Goal: Find specific page/section: Find specific page/section

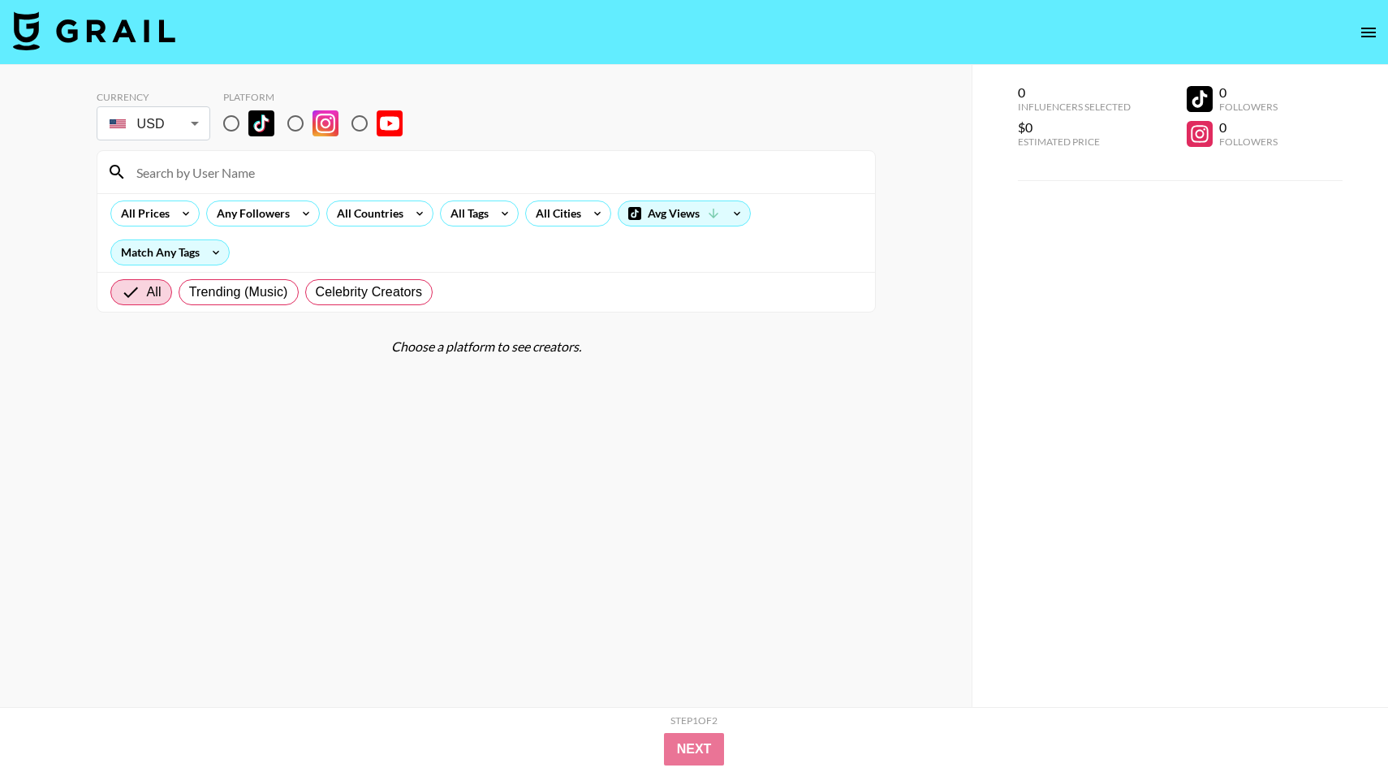
click at [225, 131] on input "radio" at bounding box center [231, 123] width 34 height 34
radio input "true"
click at [231, 126] on input "radio" at bounding box center [231, 123] width 34 height 34
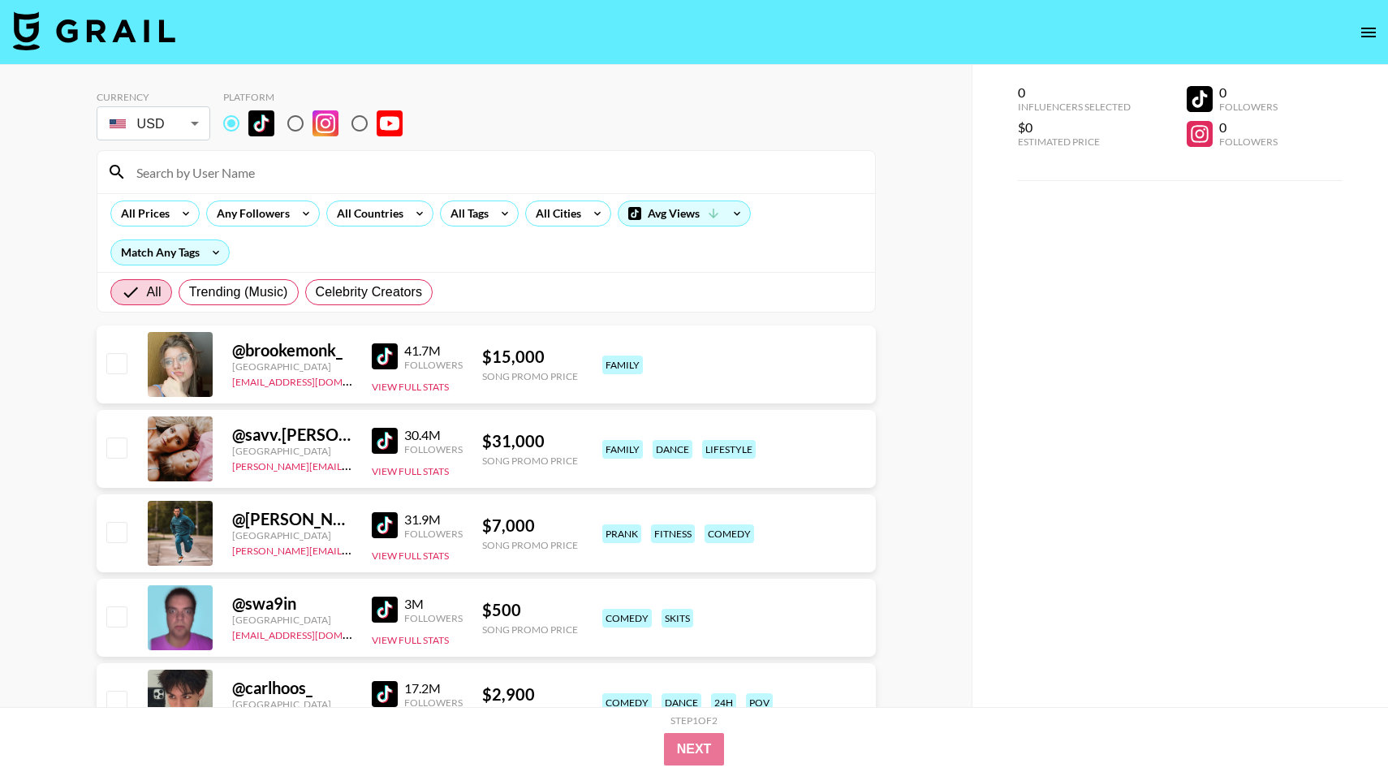
click at [233, 121] on input "radio" at bounding box center [231, 123] width 34 height 34
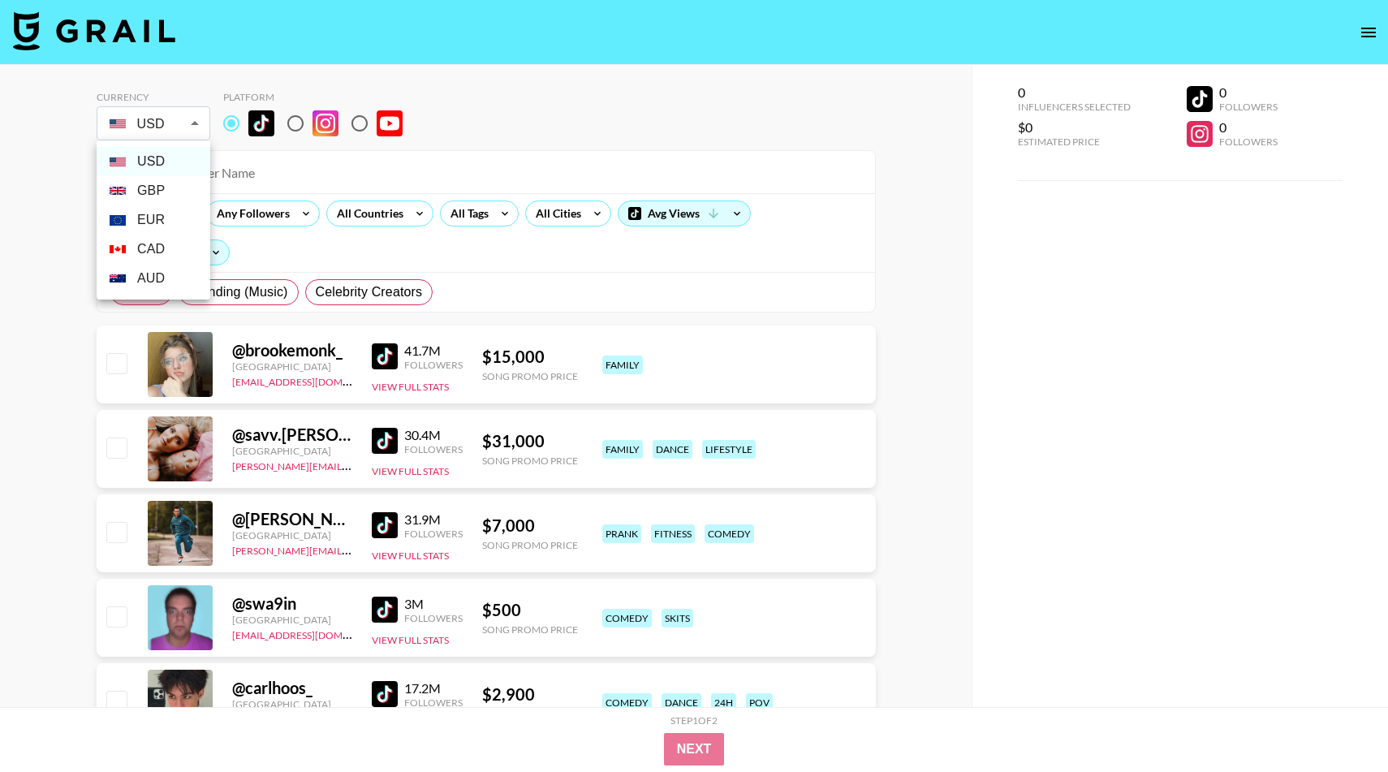
click at [180, 189] on li "GBP" at bounding box center [154, 190] width 114 height 29
type input "GBP"
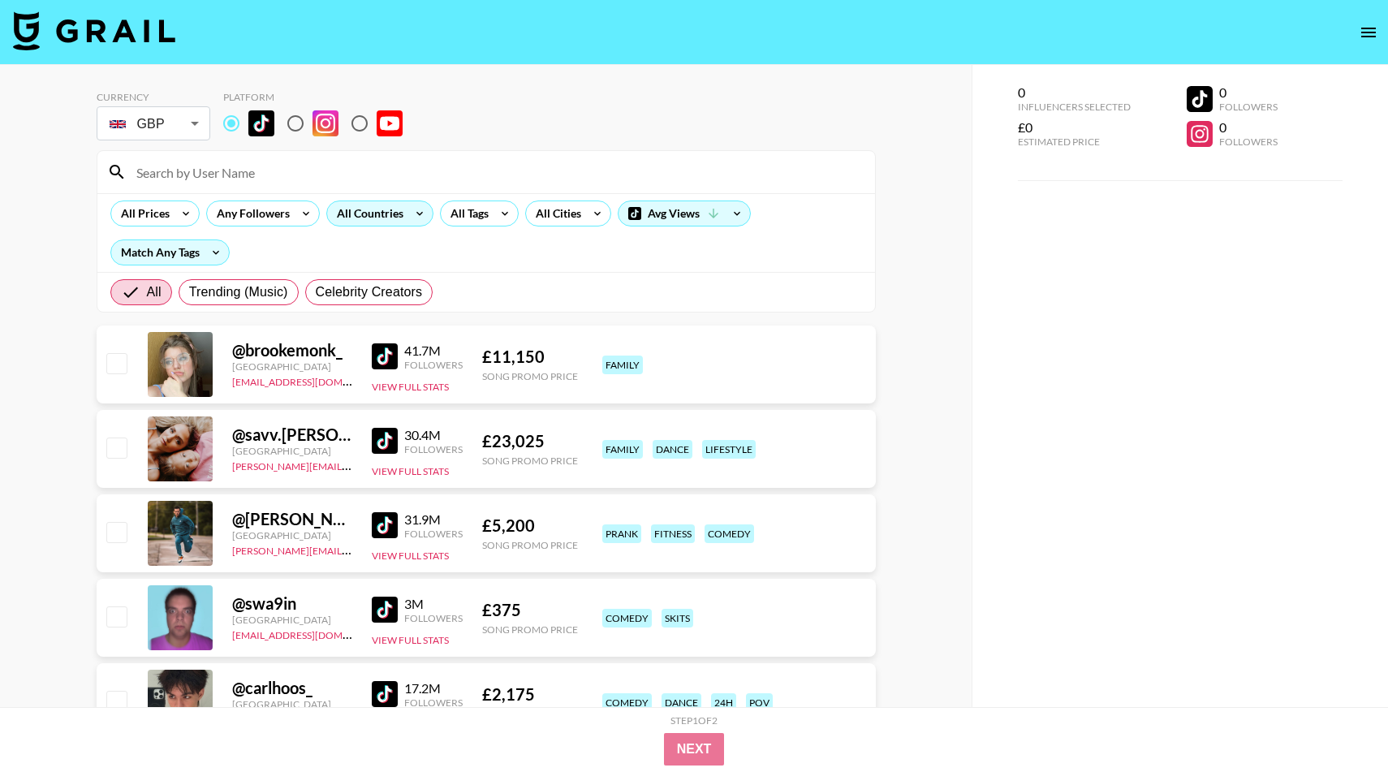
click at [387, 209] on div "All Countries" at bounding box center [367, 213] width 80 height 24
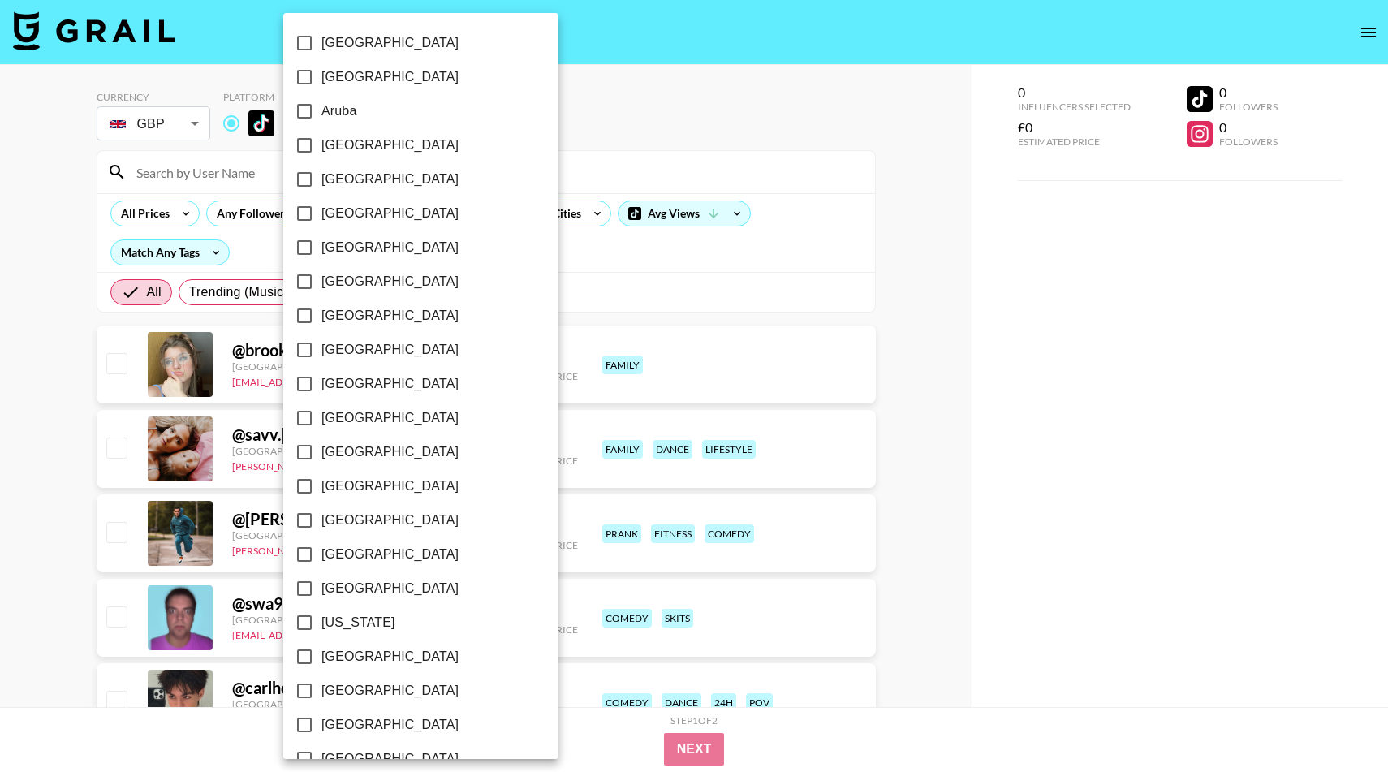
scroll to position [1121, 0]
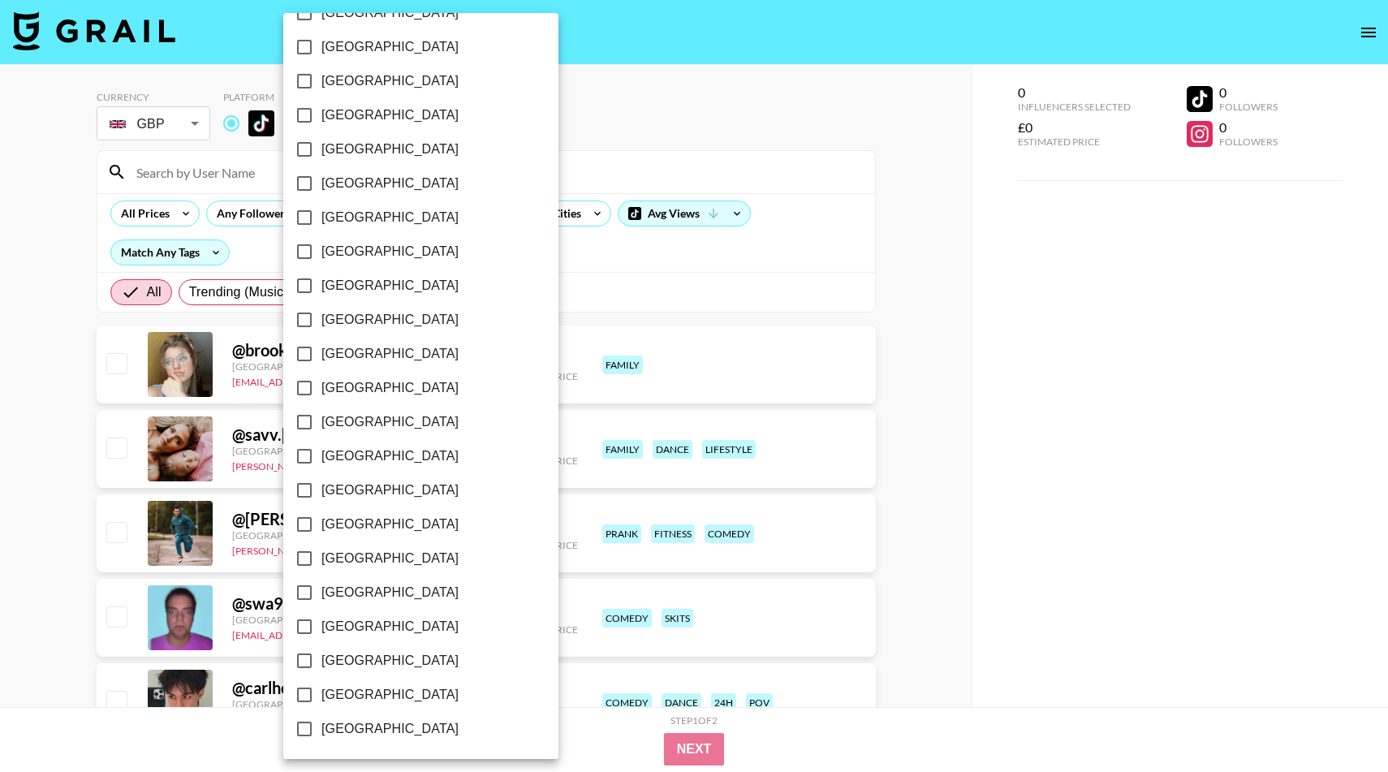
click at [343, 658] on span "[GEOGRAPHIC_DATA]" at bounding box center [390, 660] width 137 height 19
click at [322, 658] on input "[GEOGRAPHIC_DATA]" at bounding box center [304, 661] width 34 height 34
checkbox input "true"
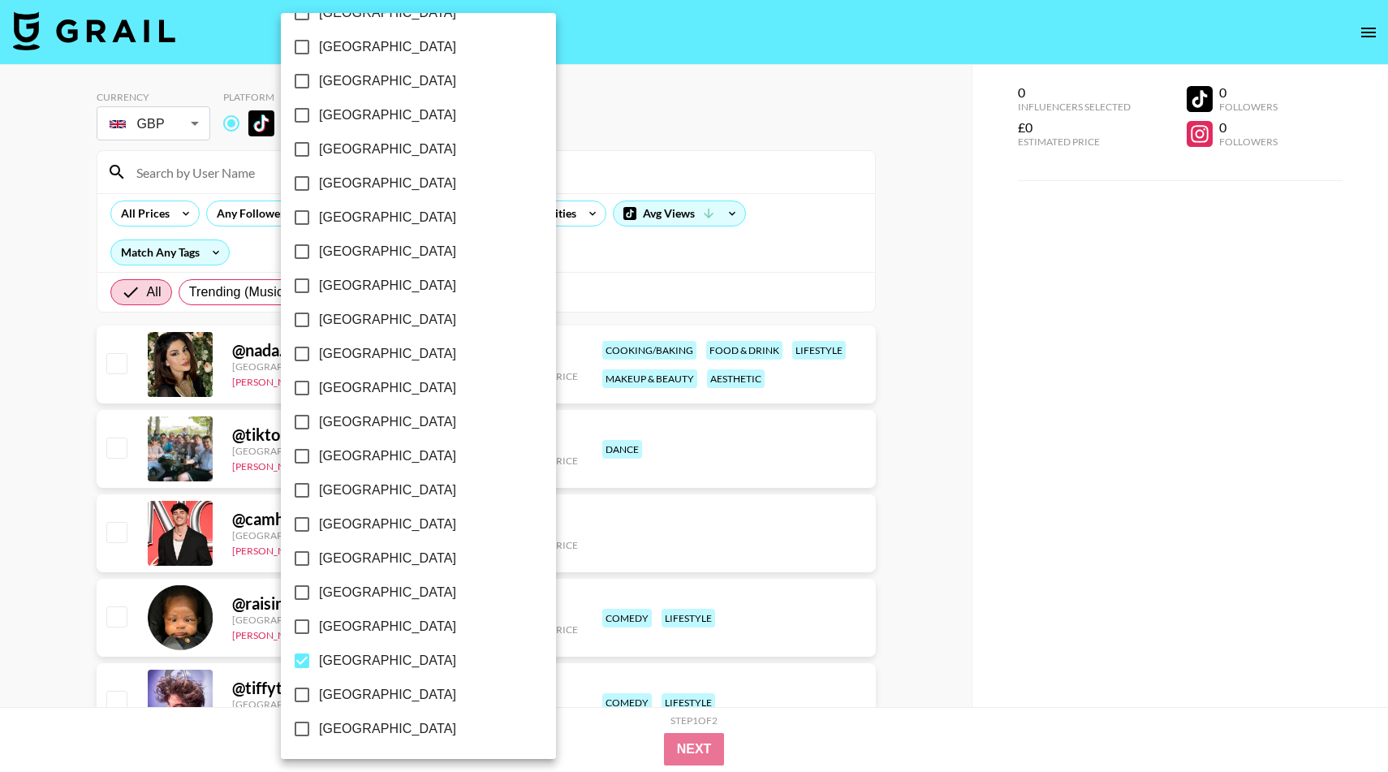
click at [588, 196] on div at bounding box center [694, 386] width 1388 height 772
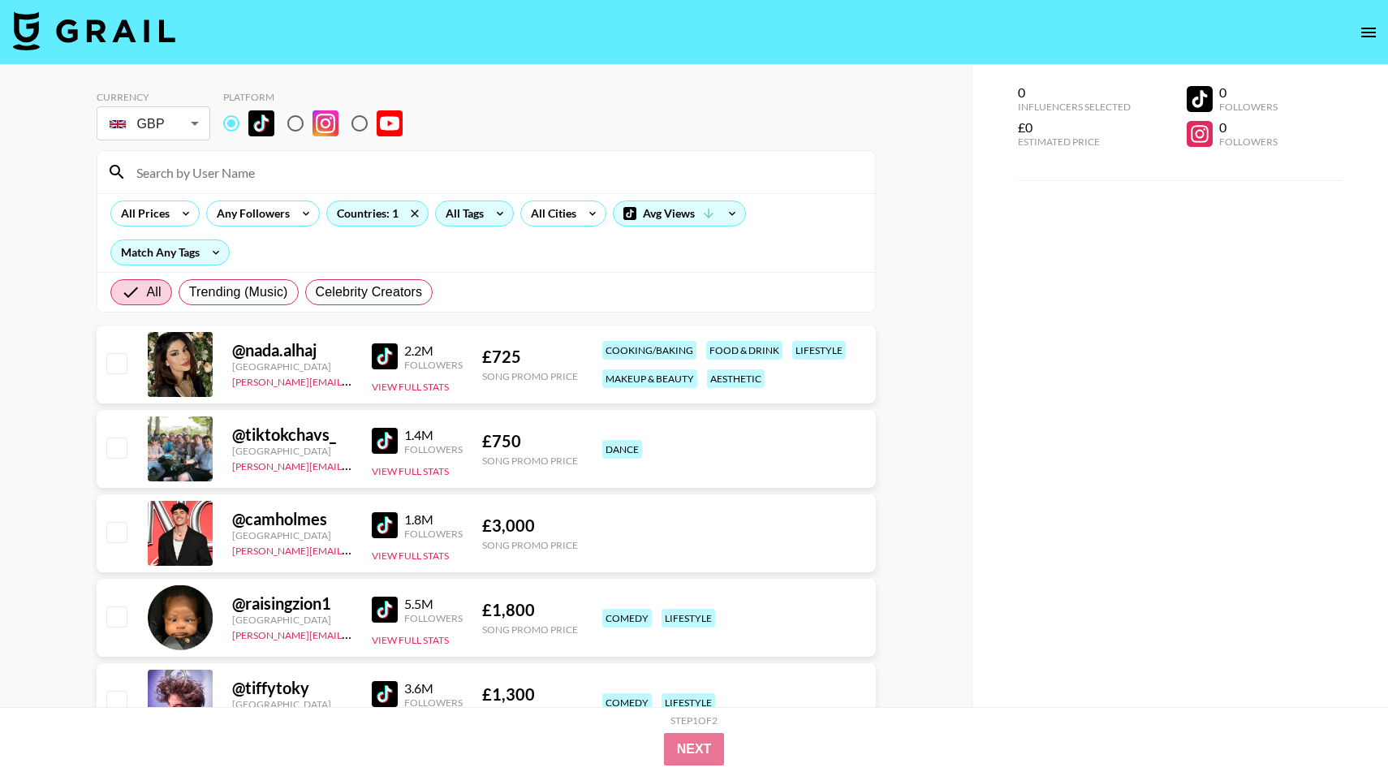
click at [494, 222] on icon at bounding box center [500, 213] width 26 height 24
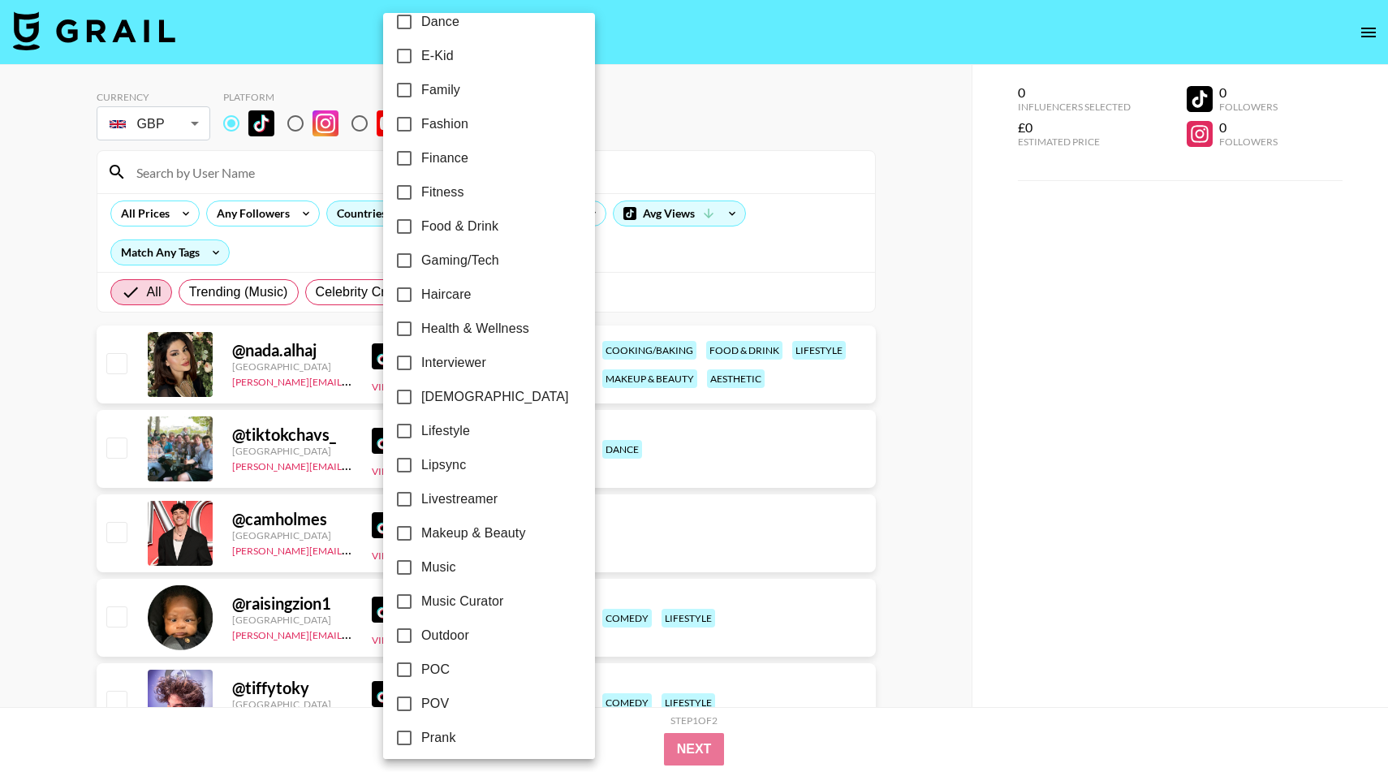
scroll to position [431, 0]
click at [421, 529] on input "Makeup & Beauty" at bounding box center [404, 533] width 34 height 34
checkbox input "true"
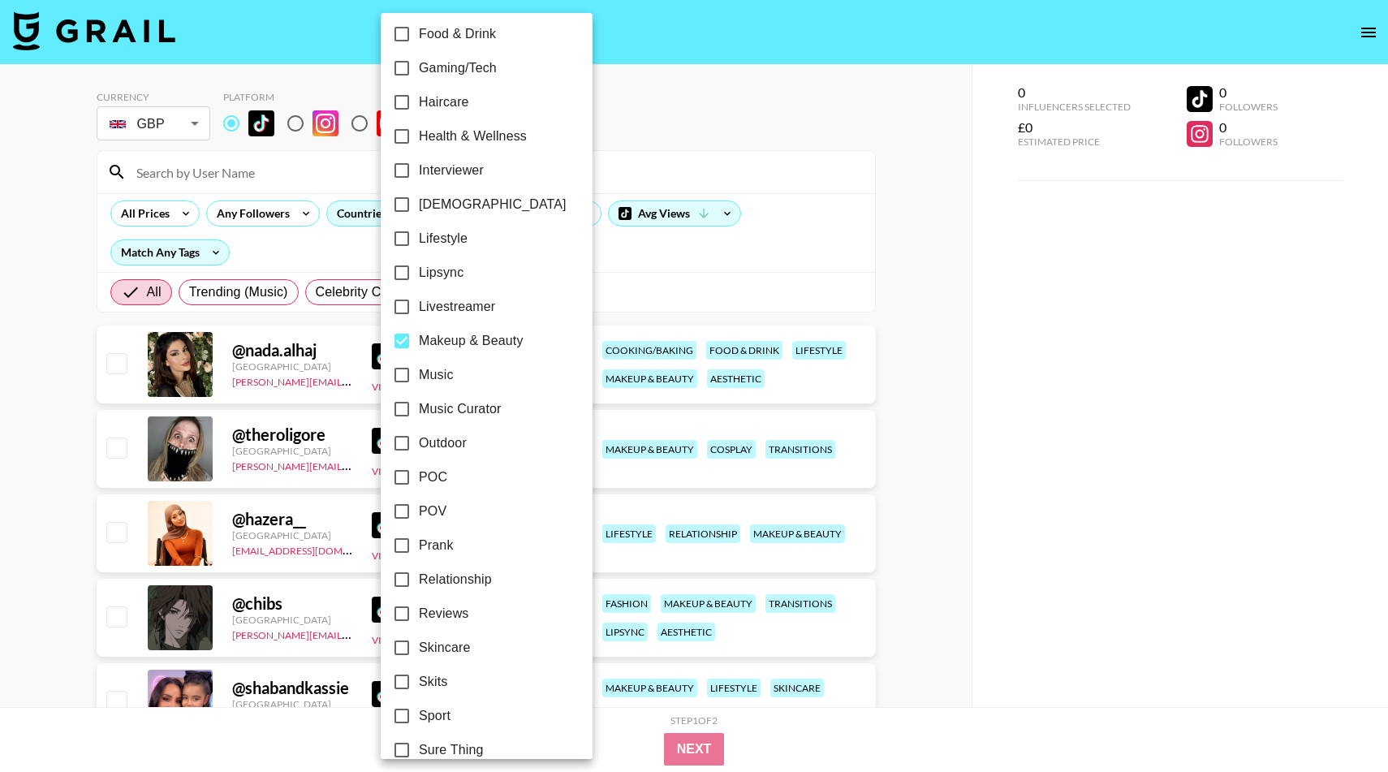
scroll to position [646, 0]
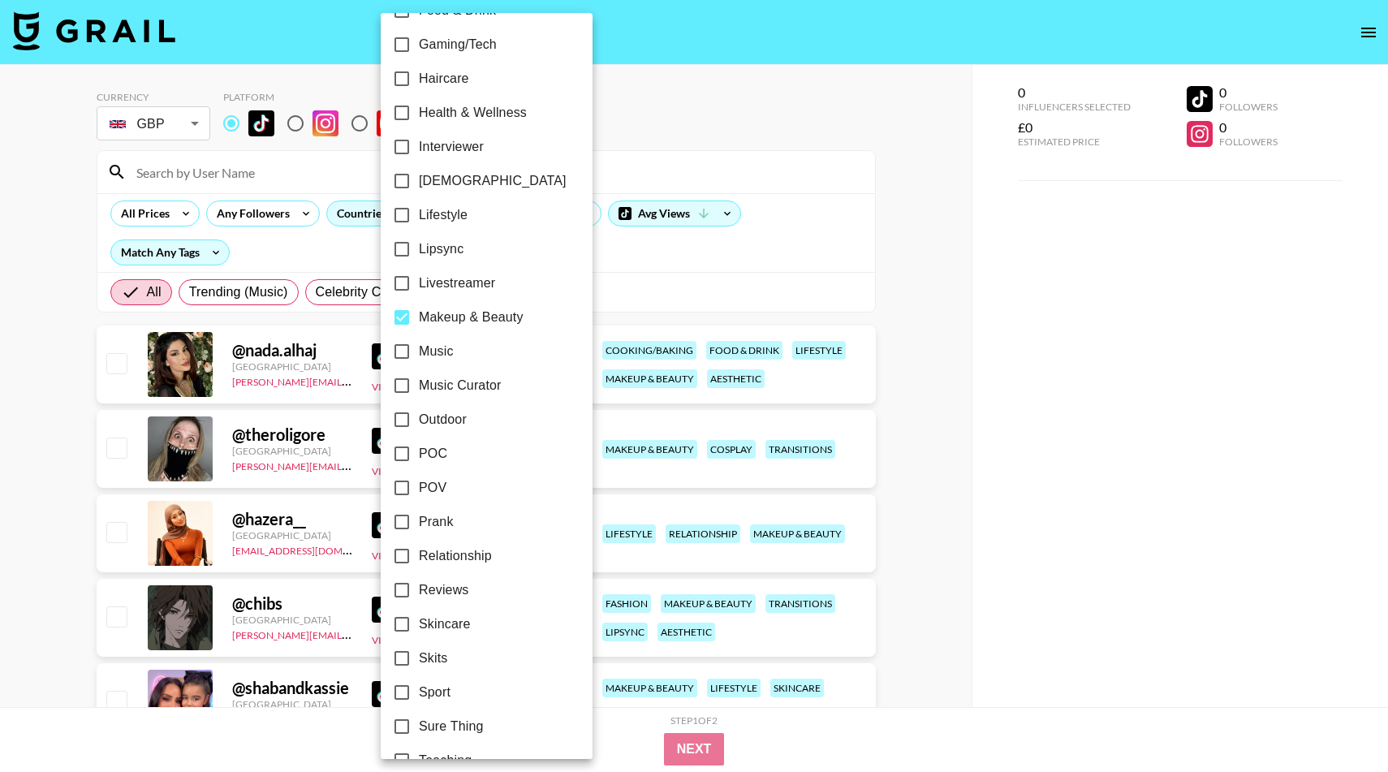
click at [756, 235] on div at bounding box center [694, 386] width 1388 height 772
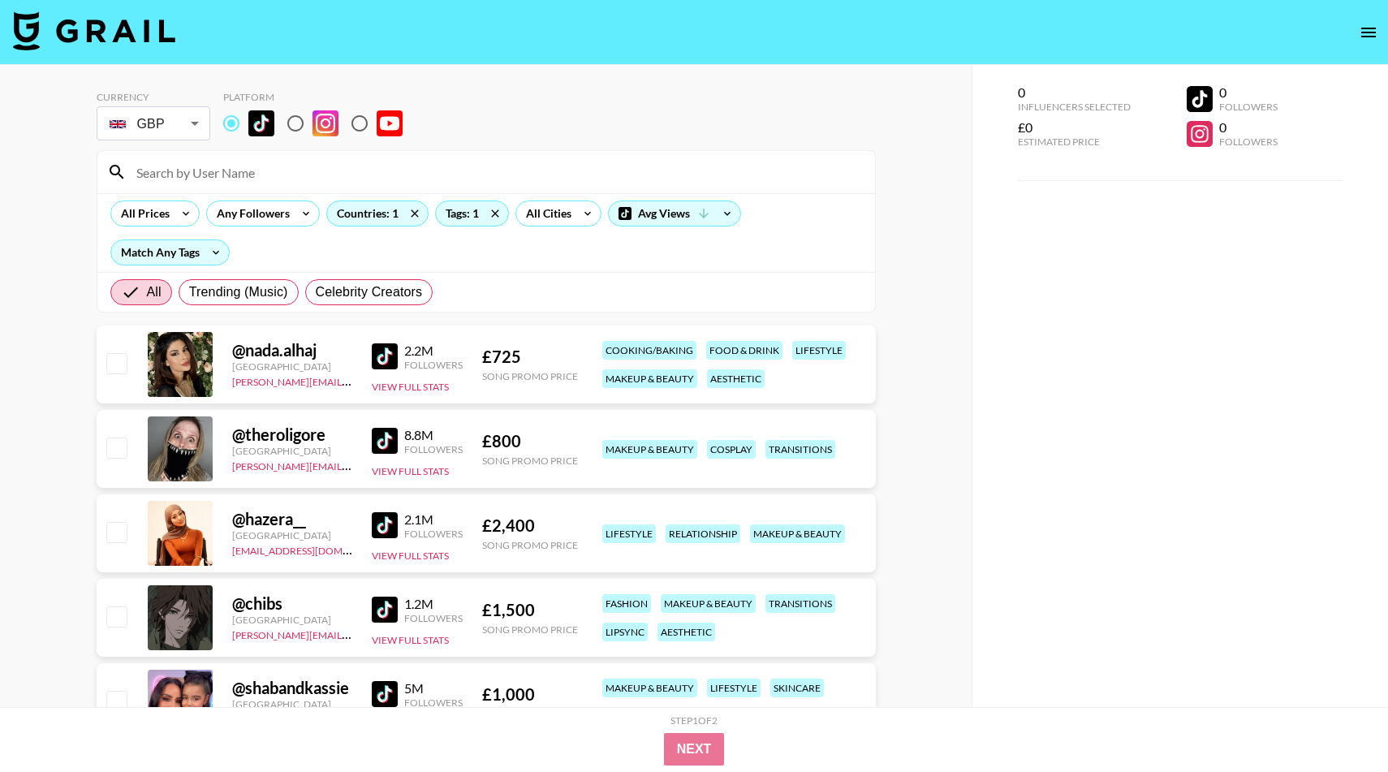
click at [390, 355] on img at bounding box center [385, 356] width 26 height 26
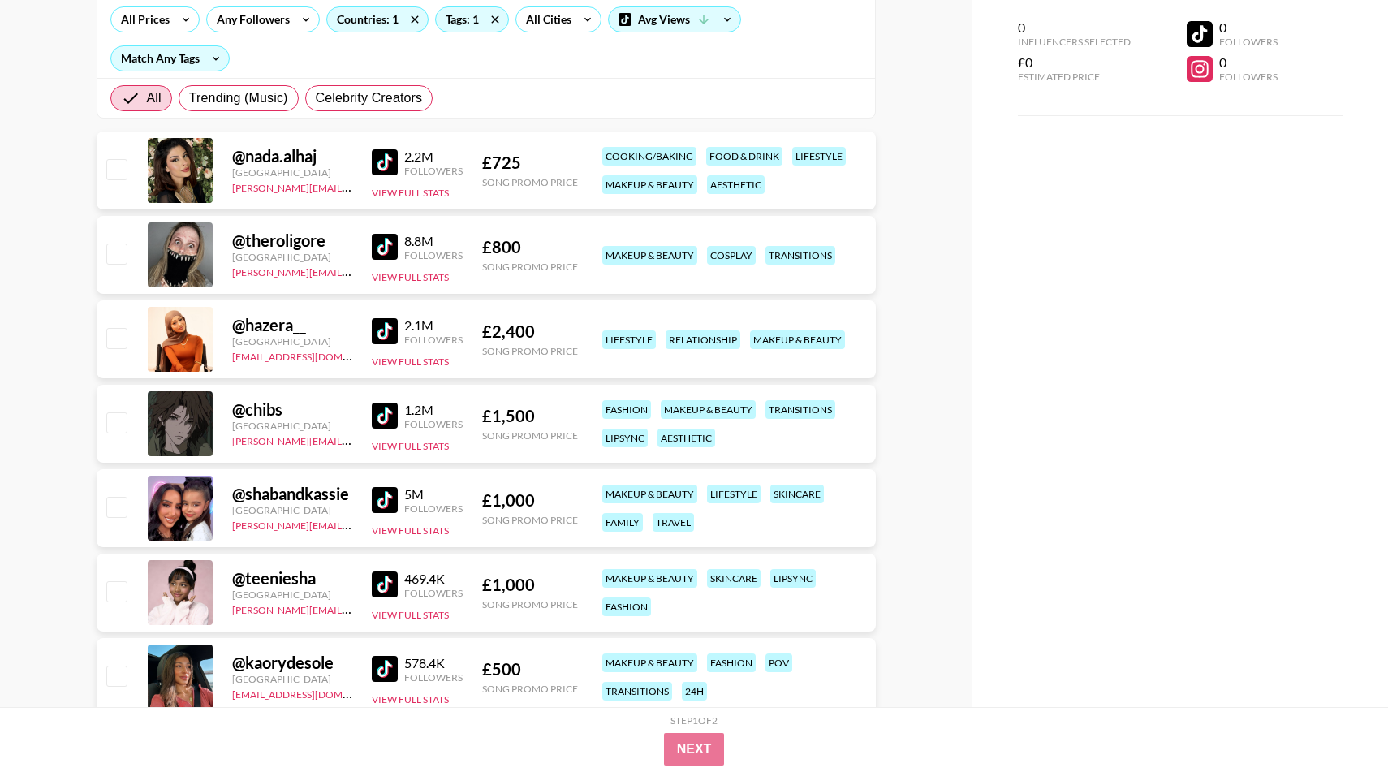
scroll to position [200, 0]
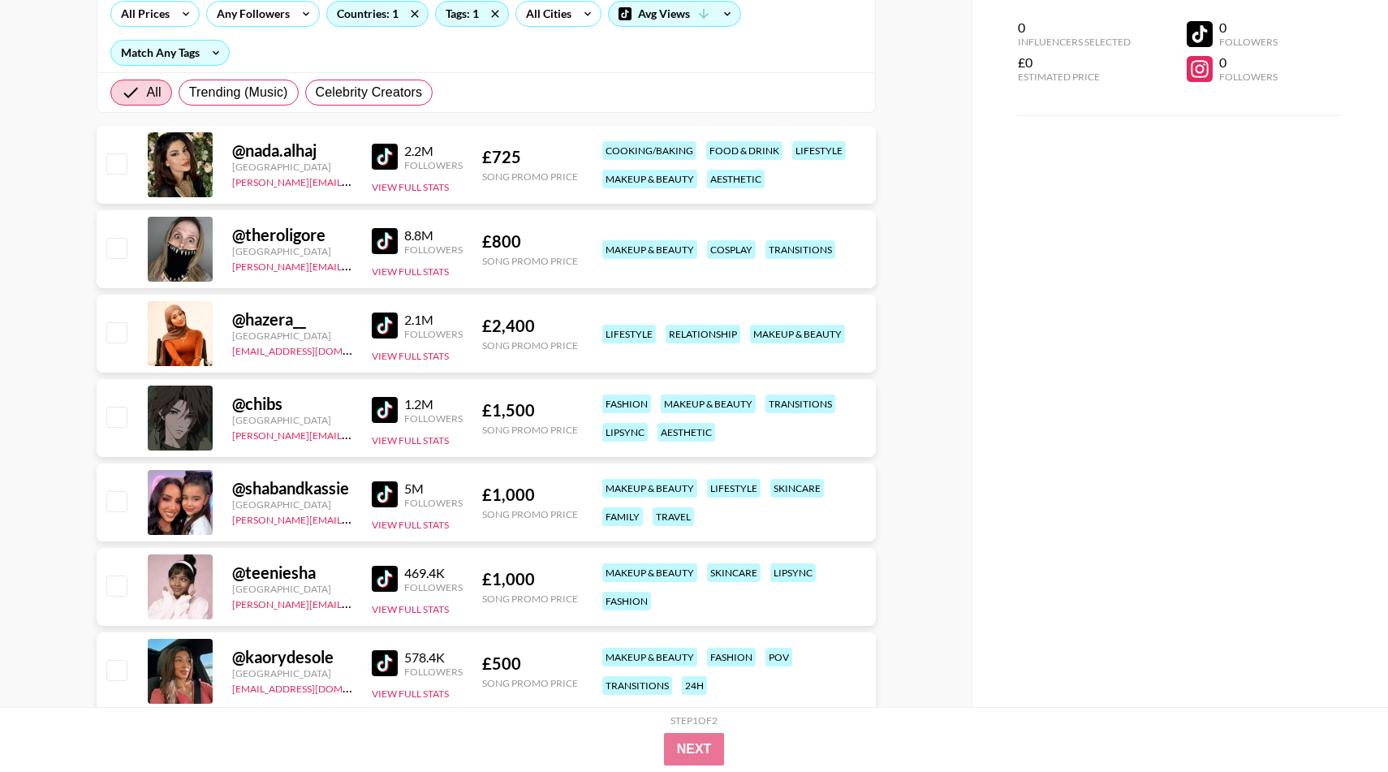
click at [384, 495] on img at bounding box center [385, 494] width 26 height 26
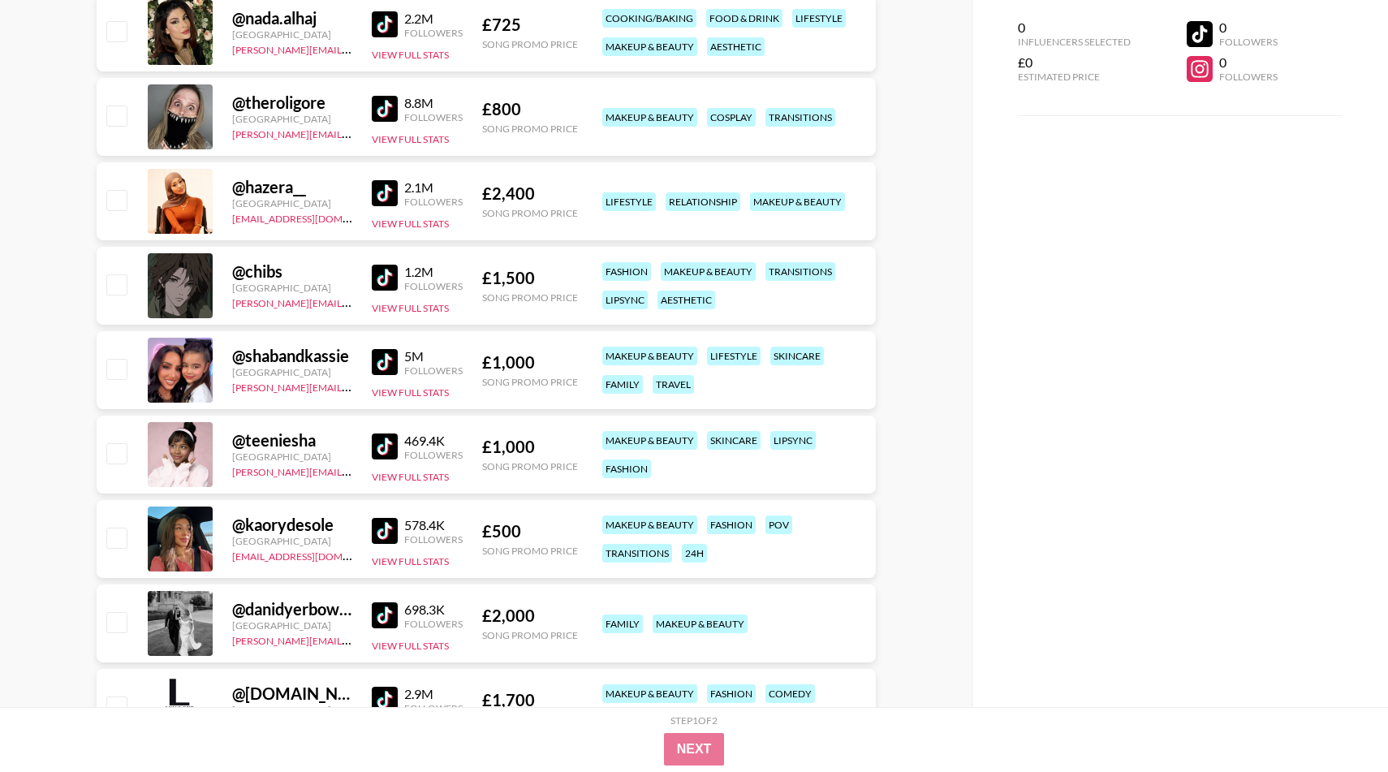
scroll to position [346, 0]
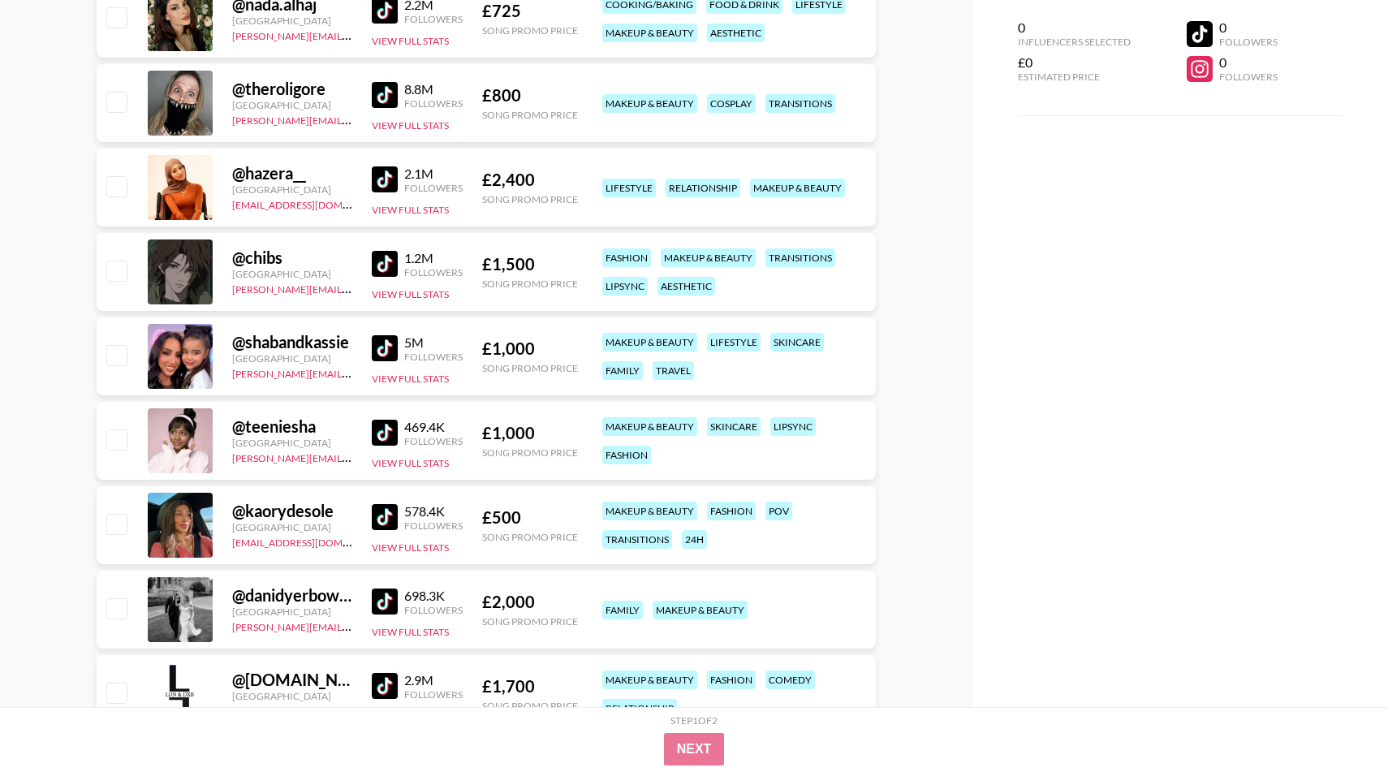
click at [391, 517] on img at bounding box center [385, 517] width 26 height 26
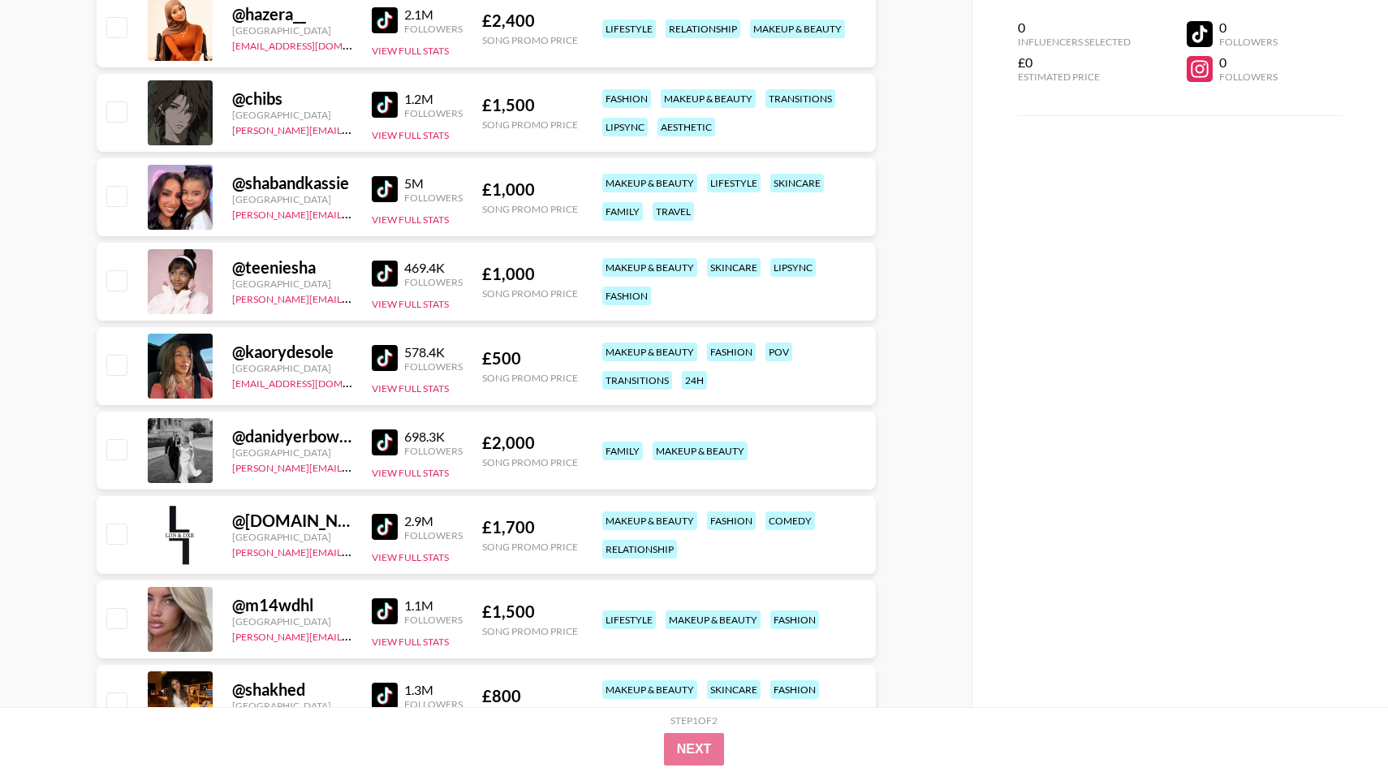
scroll to position [762, 0]
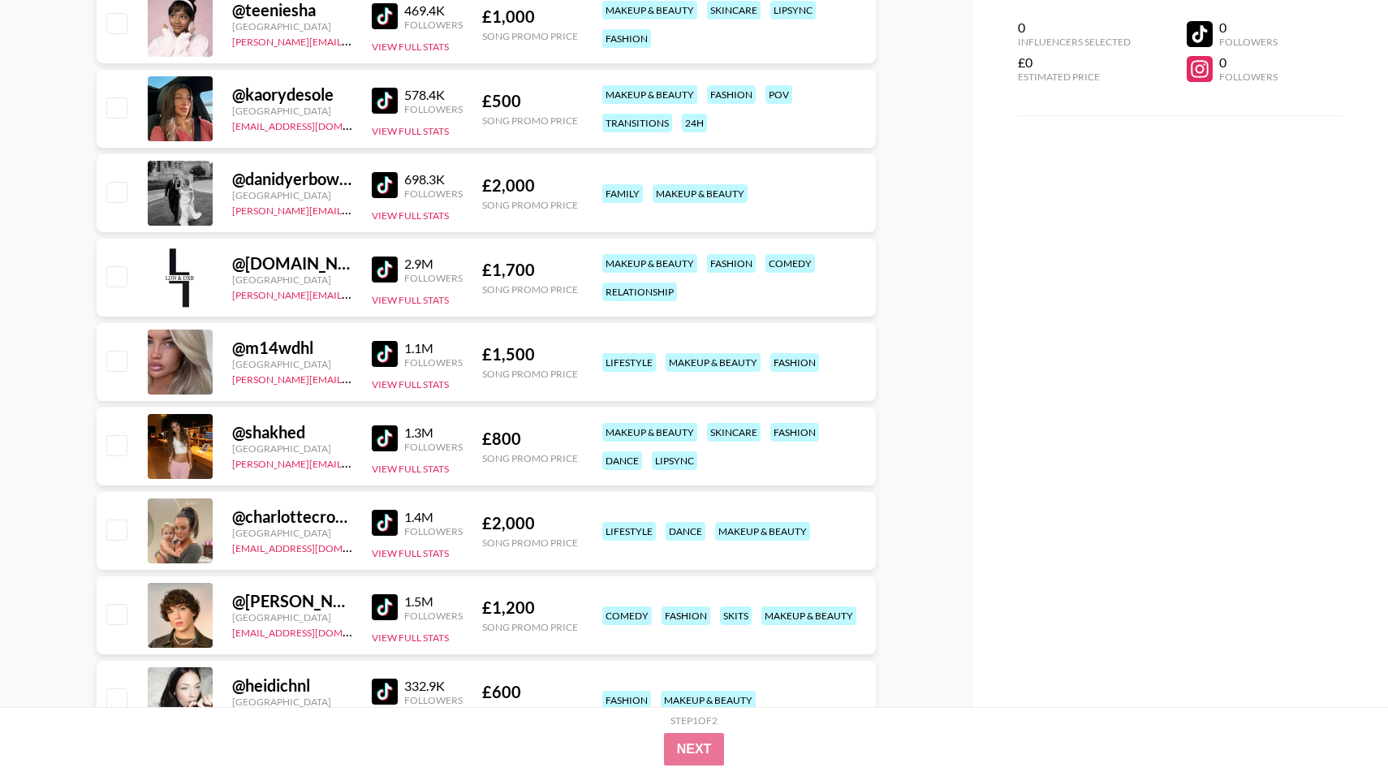
click at [389, 359] on img at bounding box center [385, 354] width 26 height 26
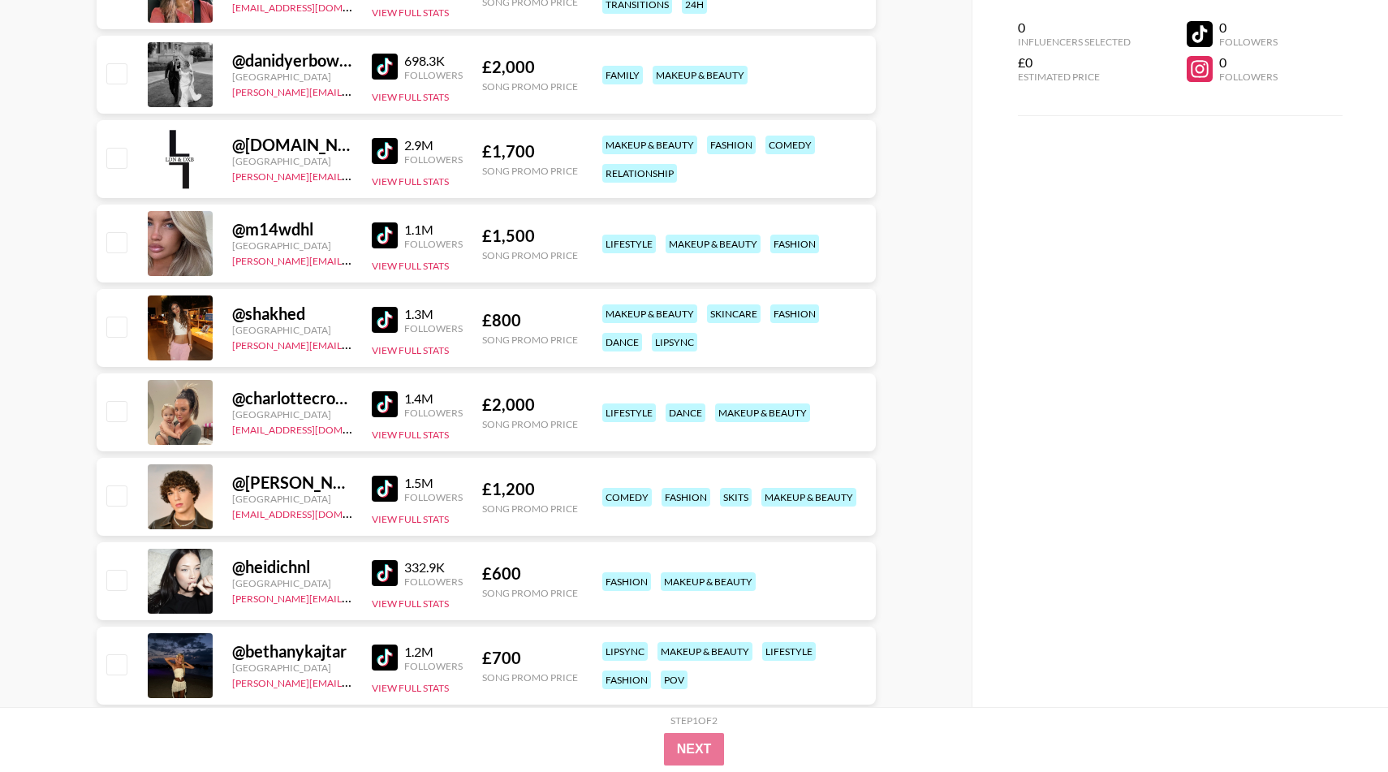
scroll to position [883, 0]
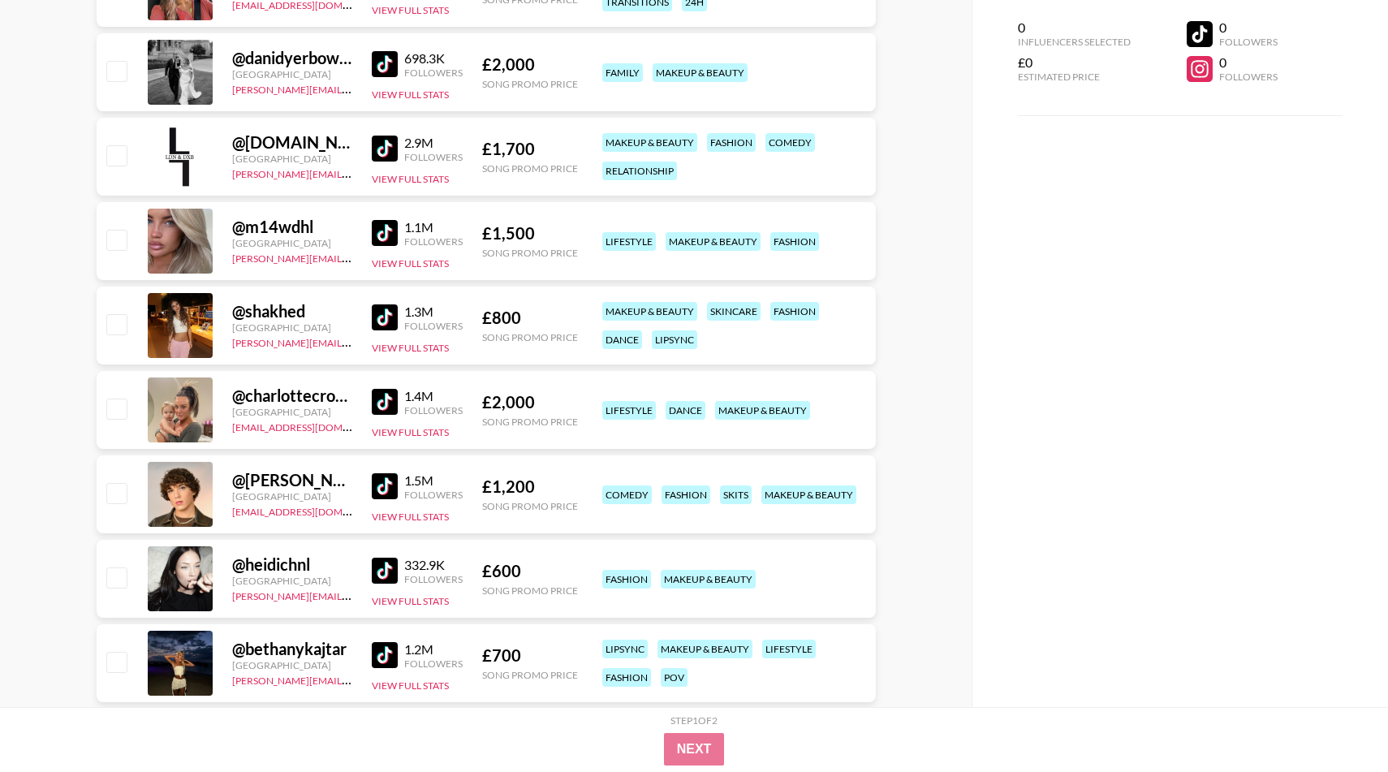
click at [391, 321] on img at bounding box center [385, 317] width 26 height 26
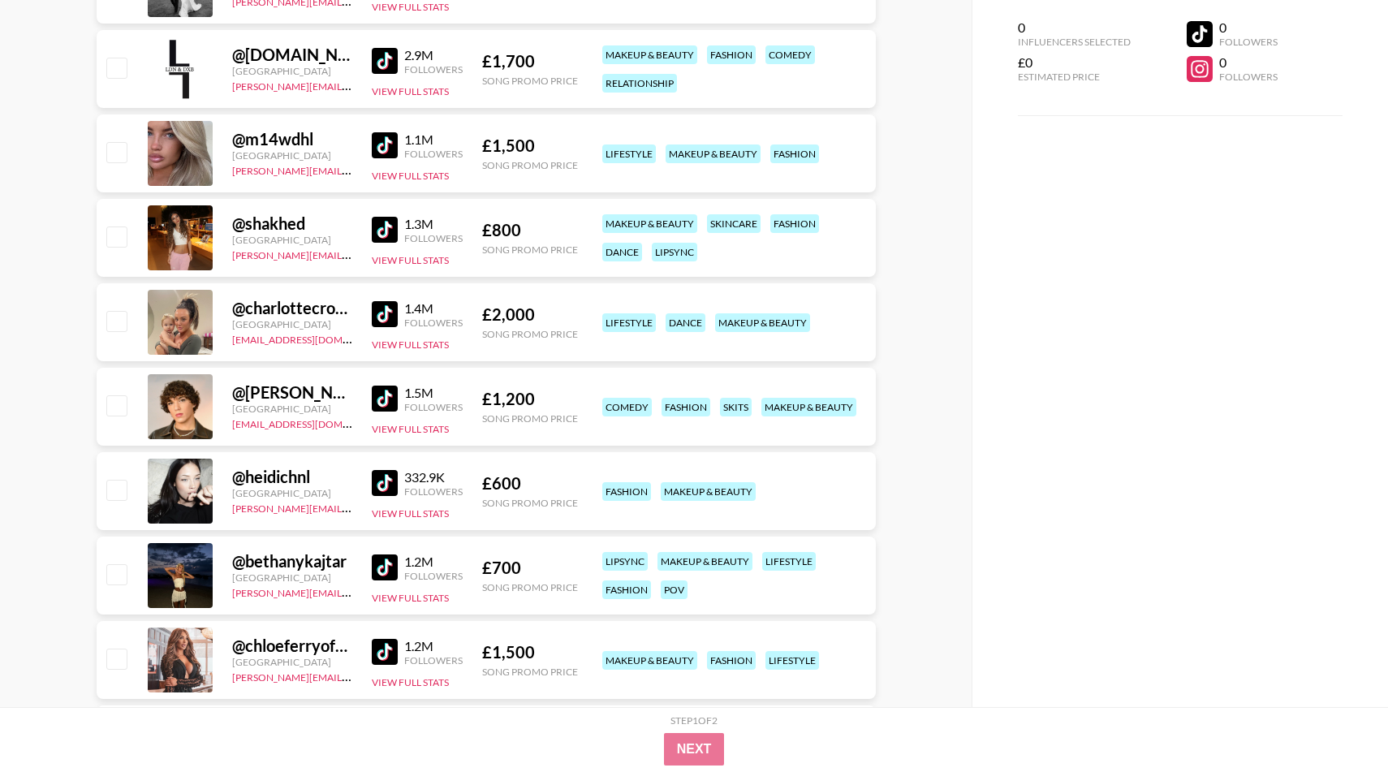
scroll to position [977, 0]
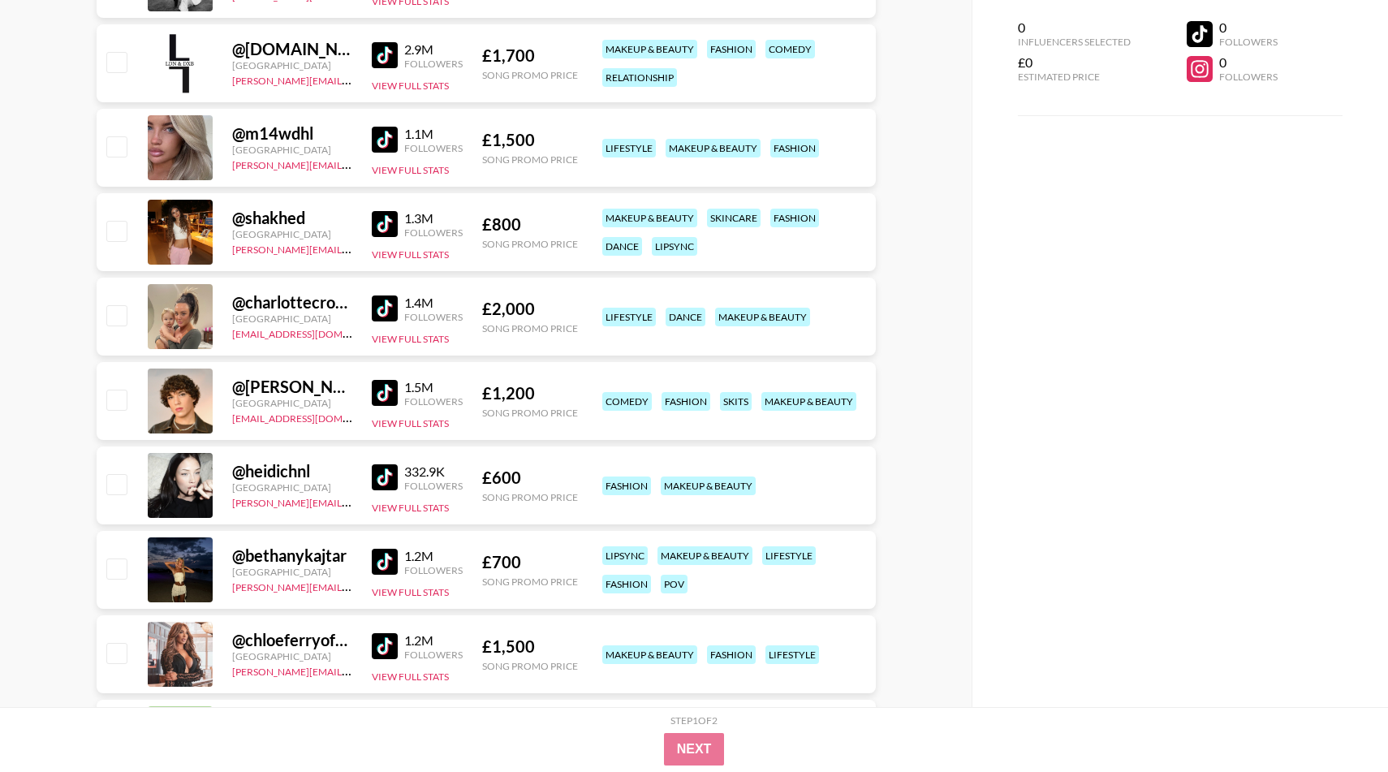
click at [386, 476] on img at bounding box center [385, 477] width 26 height 26
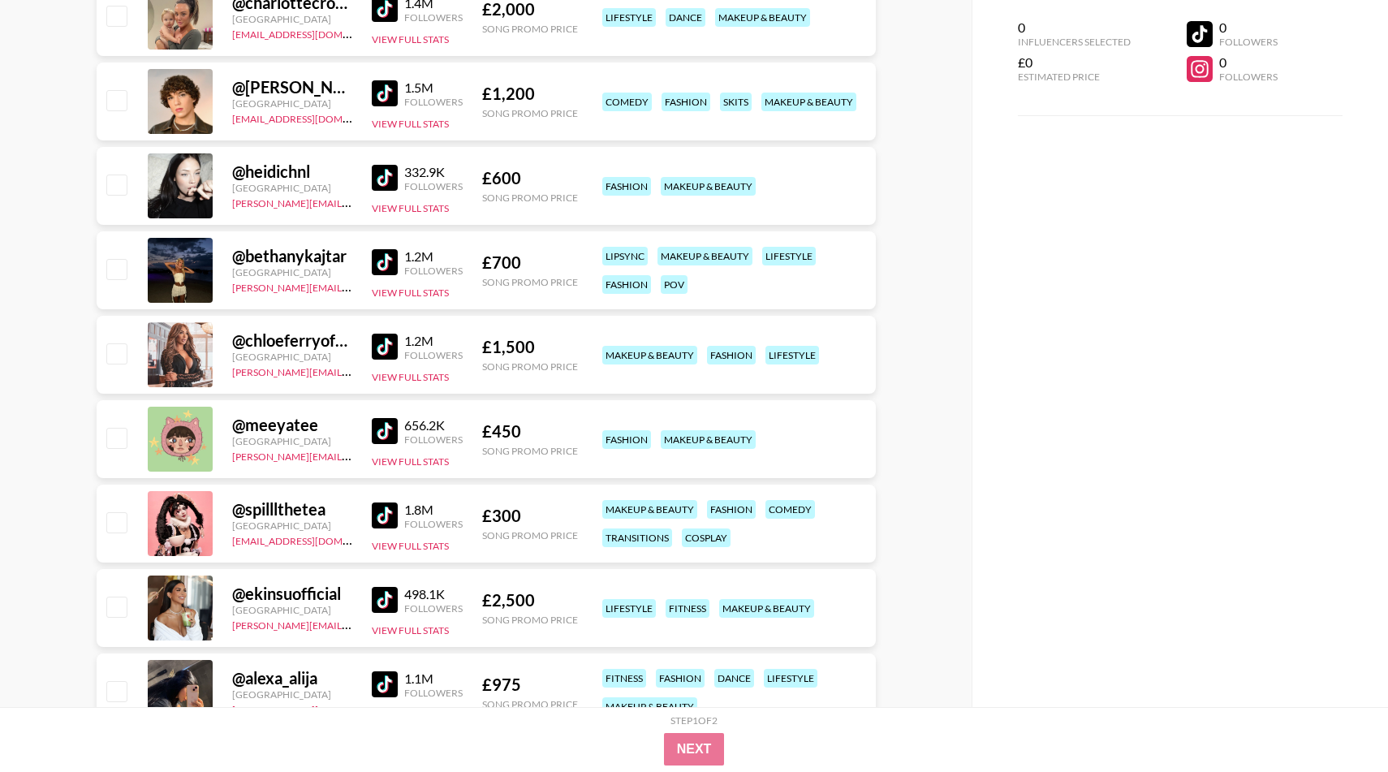
scroll to position [1280, 0]
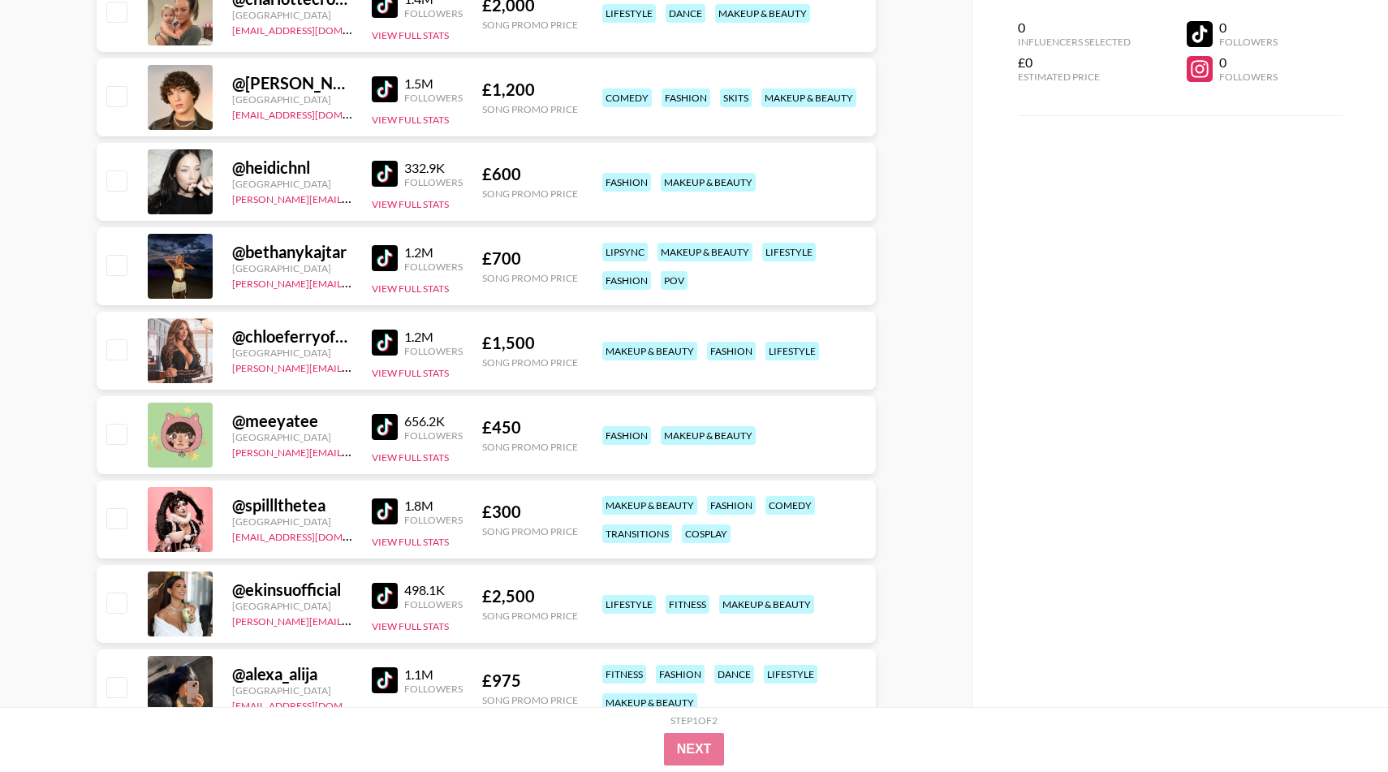
click at [390, 425] on img at bounding box center [385, 427] width 26 height 26
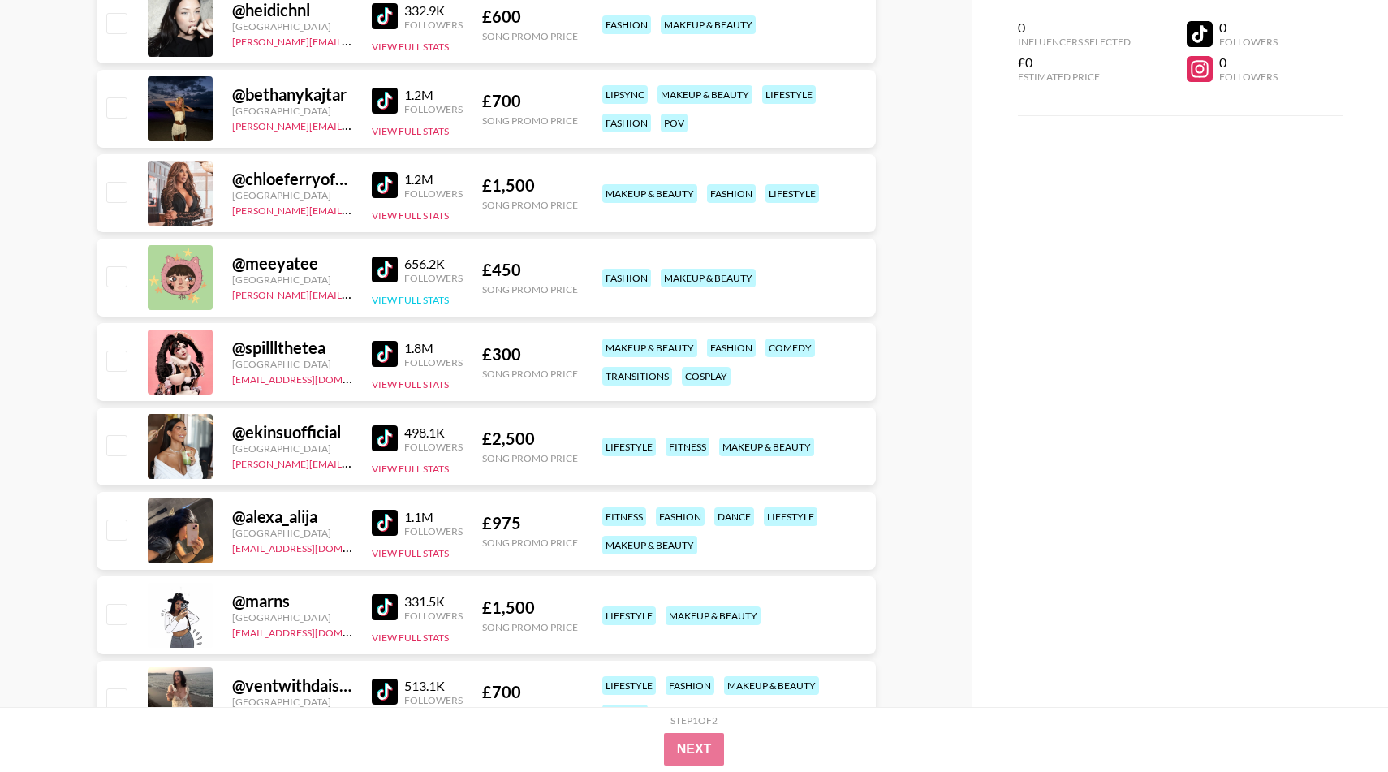
scroll to position [1439, 0]
click at [386, 431] on img at bounding box center [385, 438] width 26 height 26
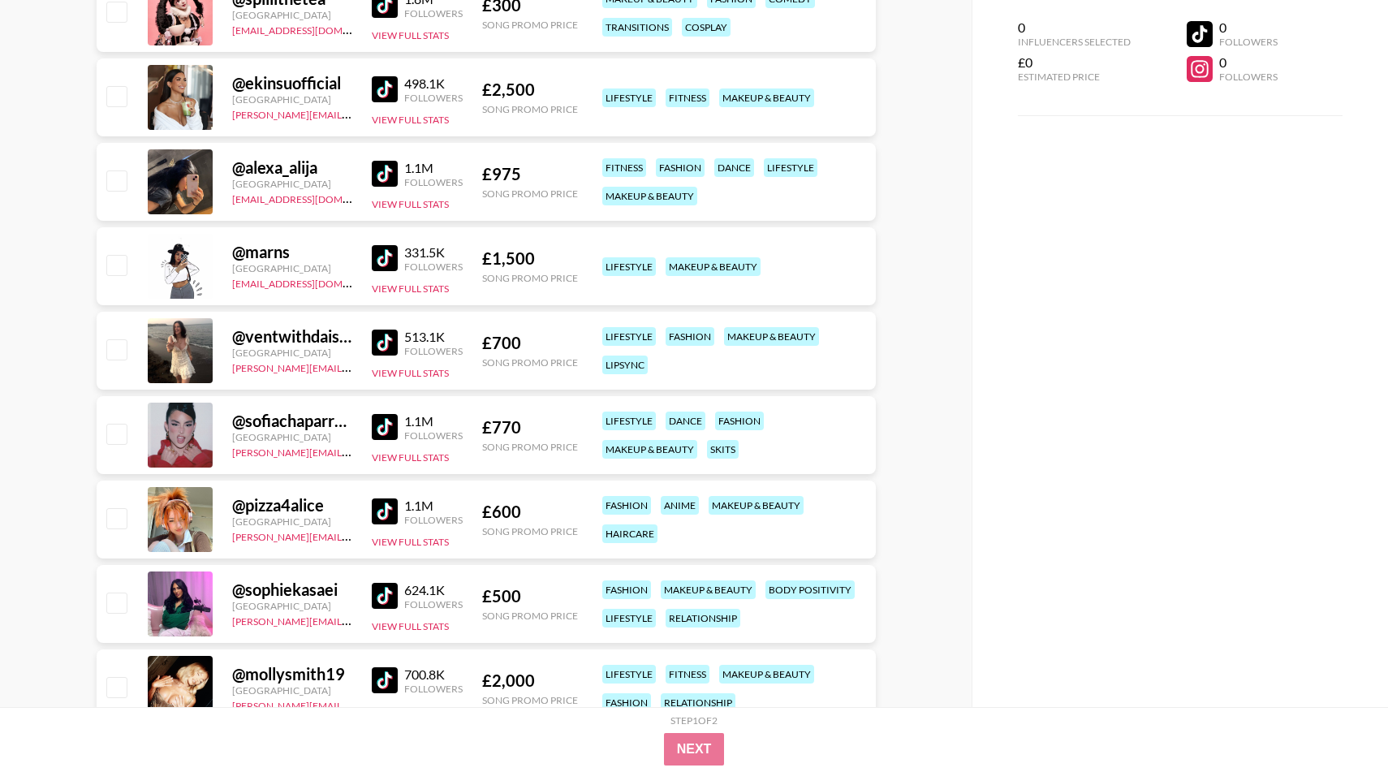
scroll to position [1788, 0]
click at [381, 594] on img at bounding box center [385, 595] width 26 height 26
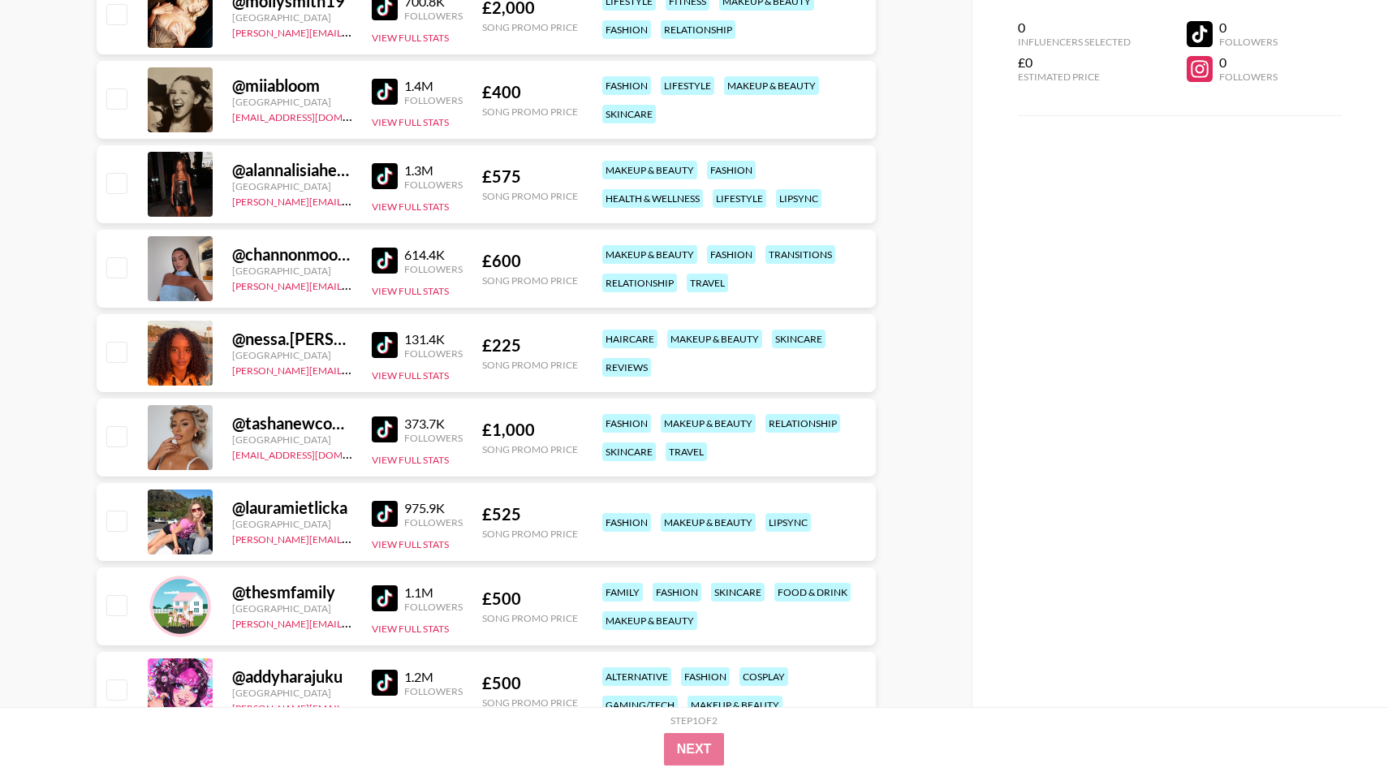
scroll to position [2508, 0]
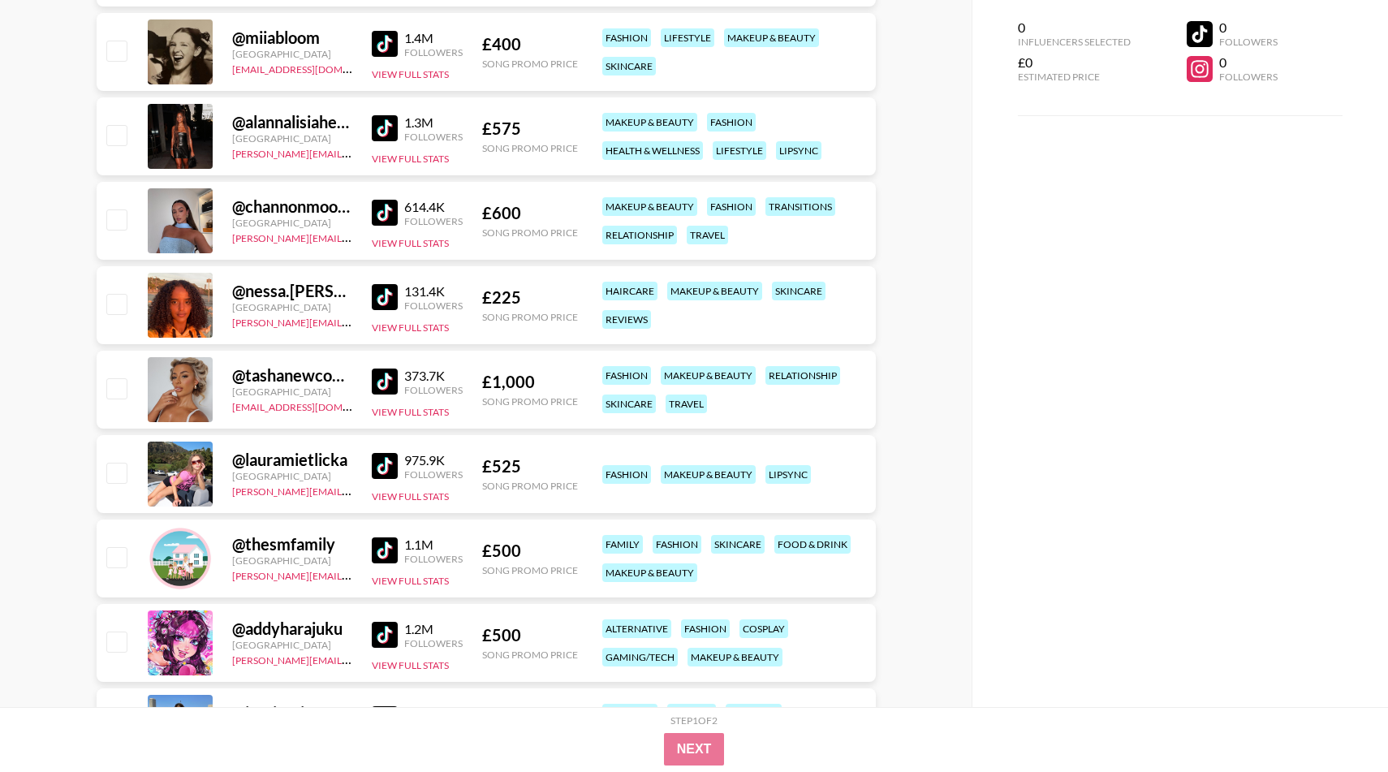
click at [382, 469] on img at bounding box center [385, 466] width 26 height 26
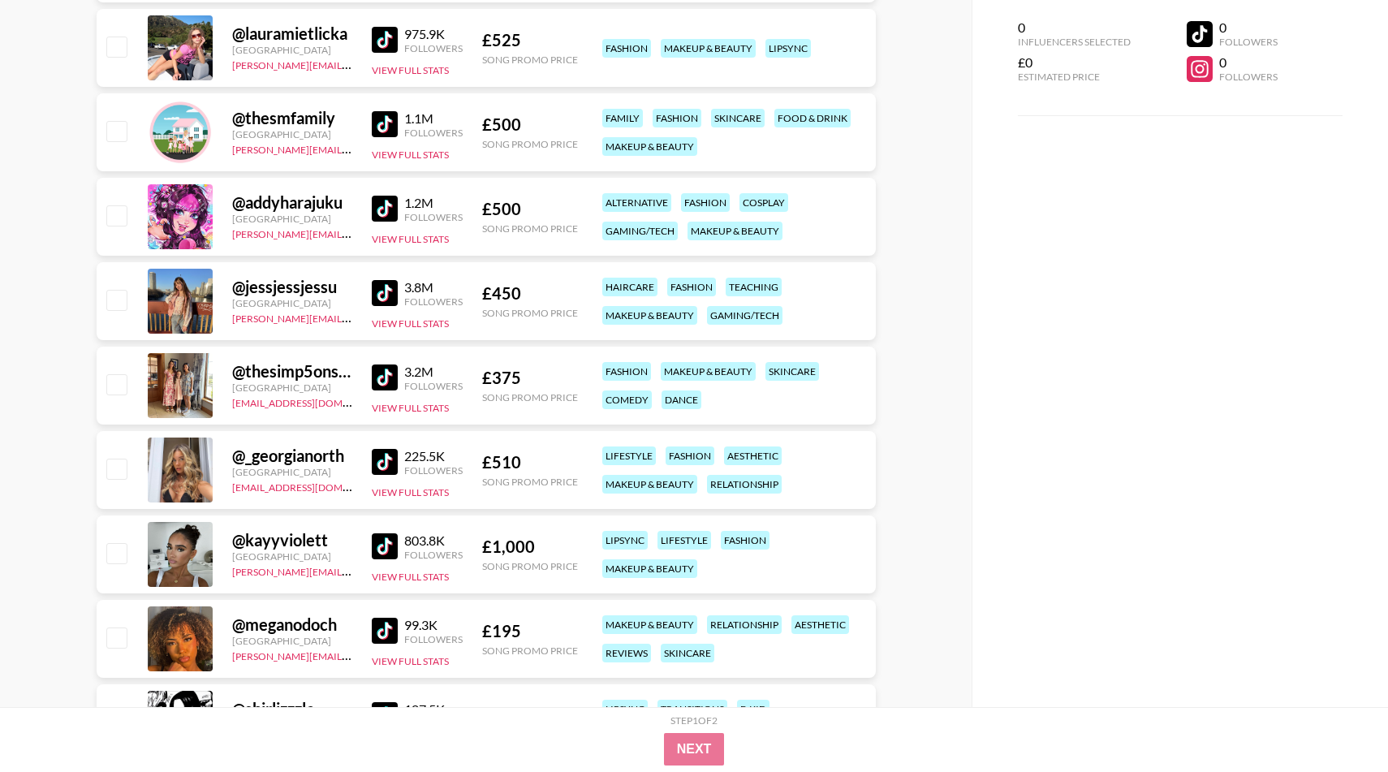
scroll to position [2947, 0]
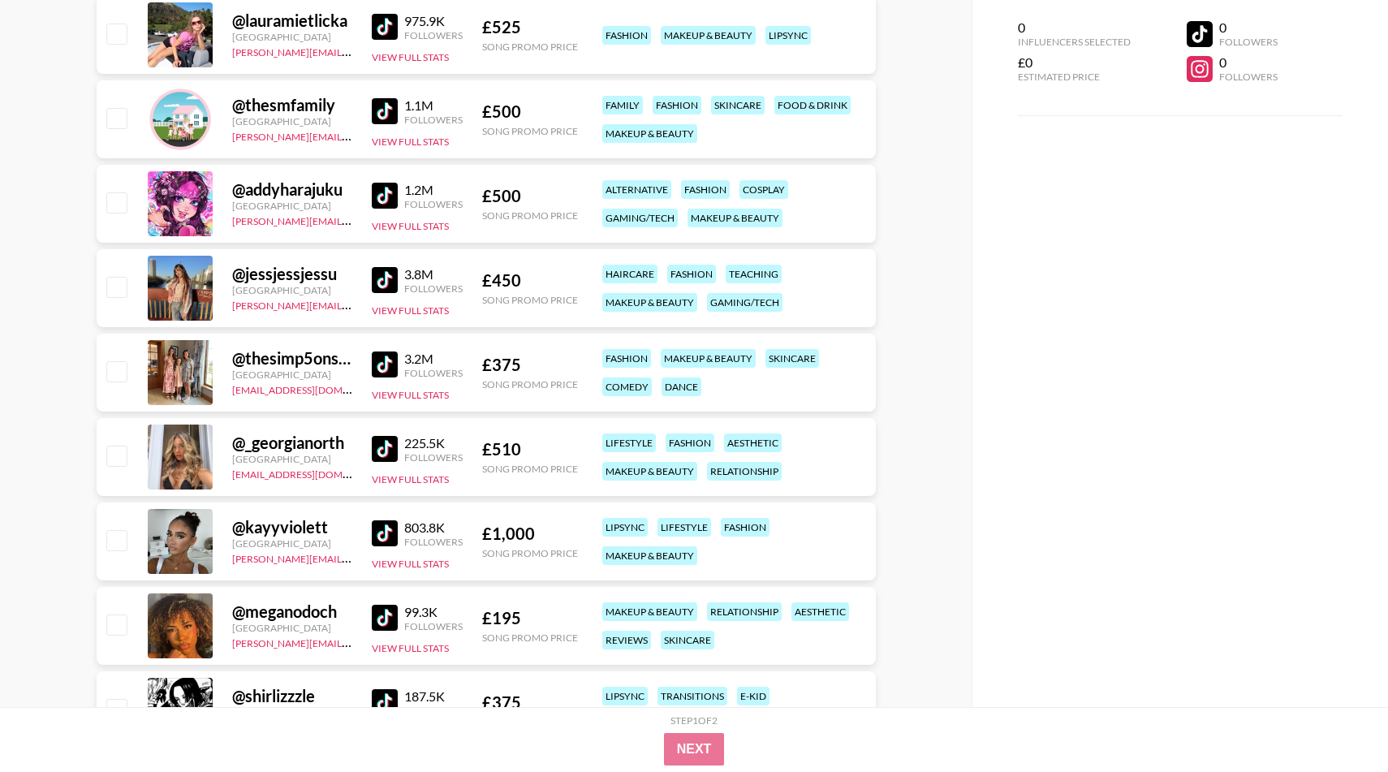
click at [387, 537] on img at bounding box center [385, 533] width 26 height 26
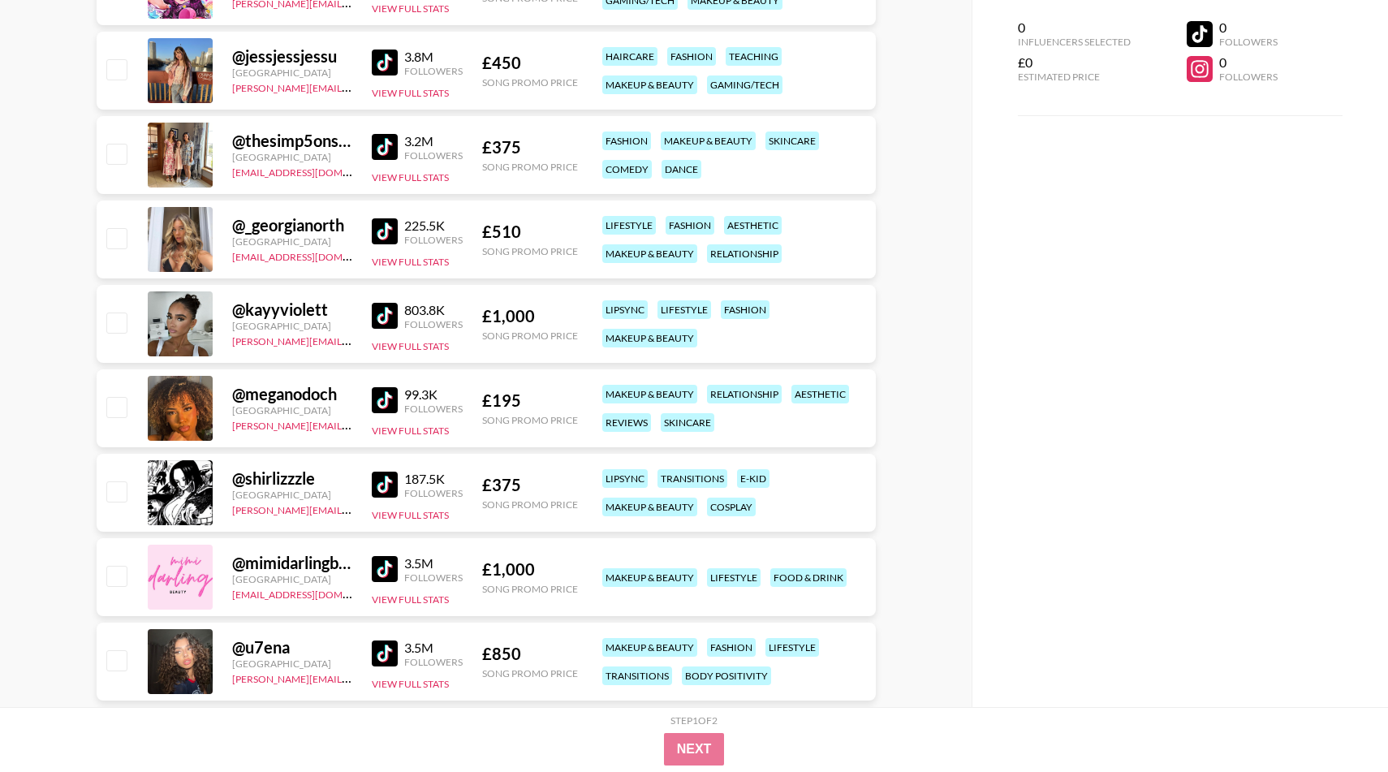
scroll to position [3166, 0]
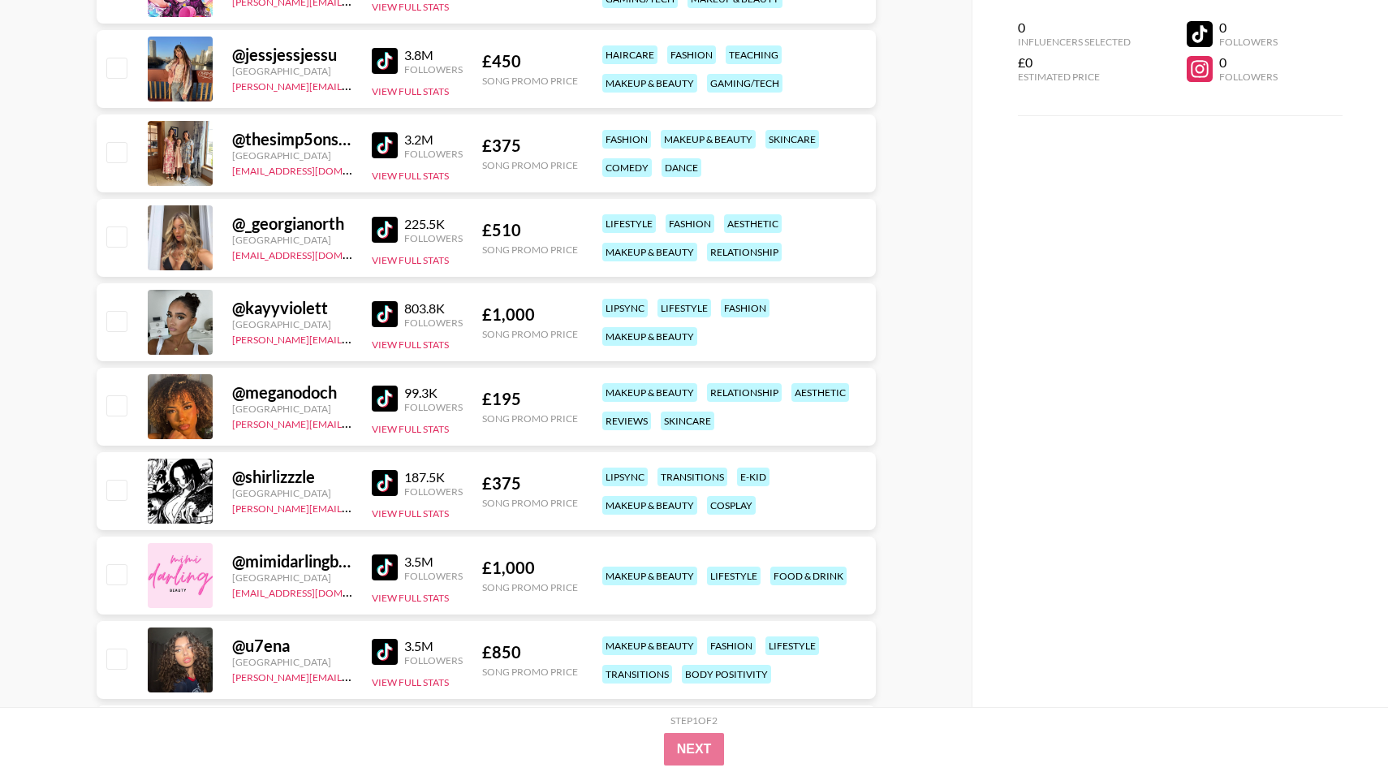
click at [390, 546] on div "@ mimidarlingbeauty [GEOGRAPHIC_DATA] [EMAIL_ADDRESS][DOMAIN_NAME] 3.5M Followe…" at bounding box center [486, 576] width 779 height 78
click at [382, 572] on img at bounding box center [385, 568] width 26 height 26
click at [384, 396] on img at bounding box center [385, 399] width 26 height 26
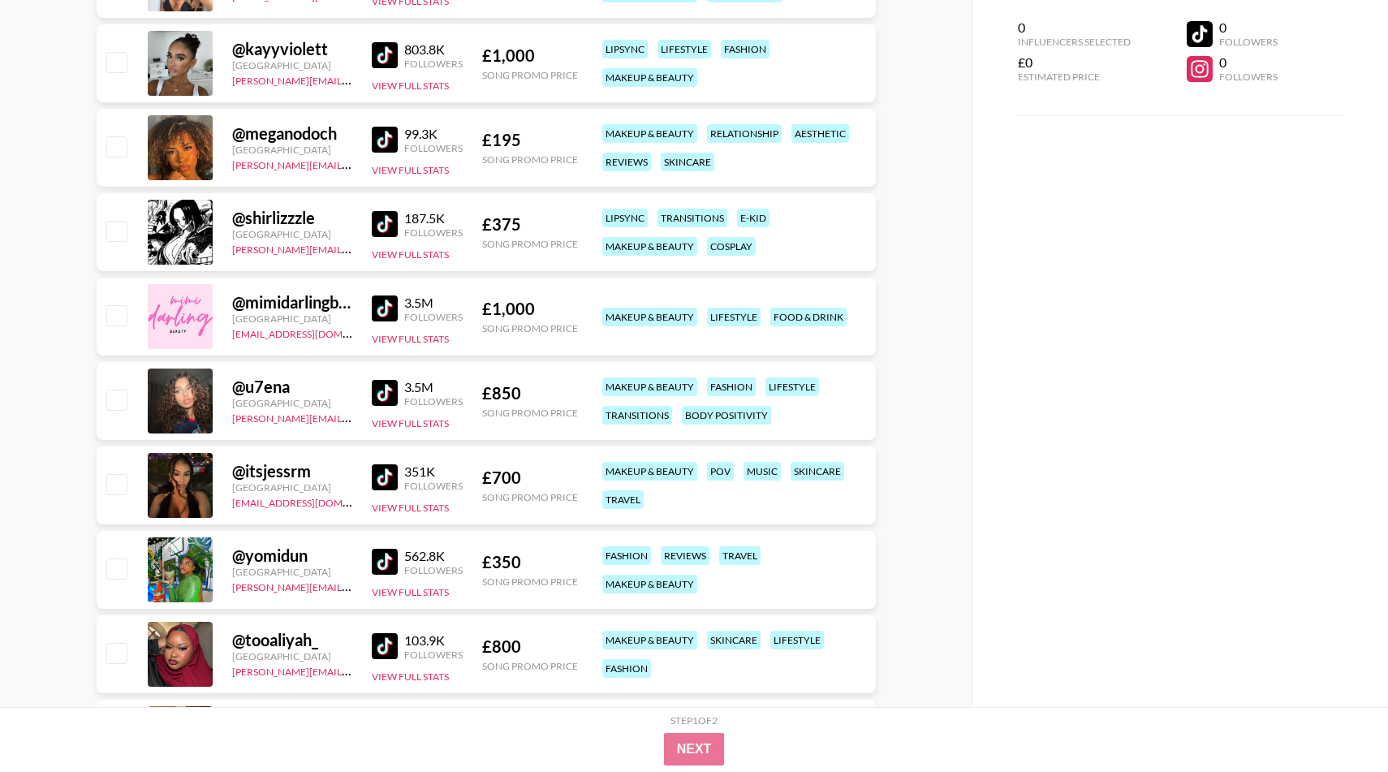
scroll to position [3436, 0]
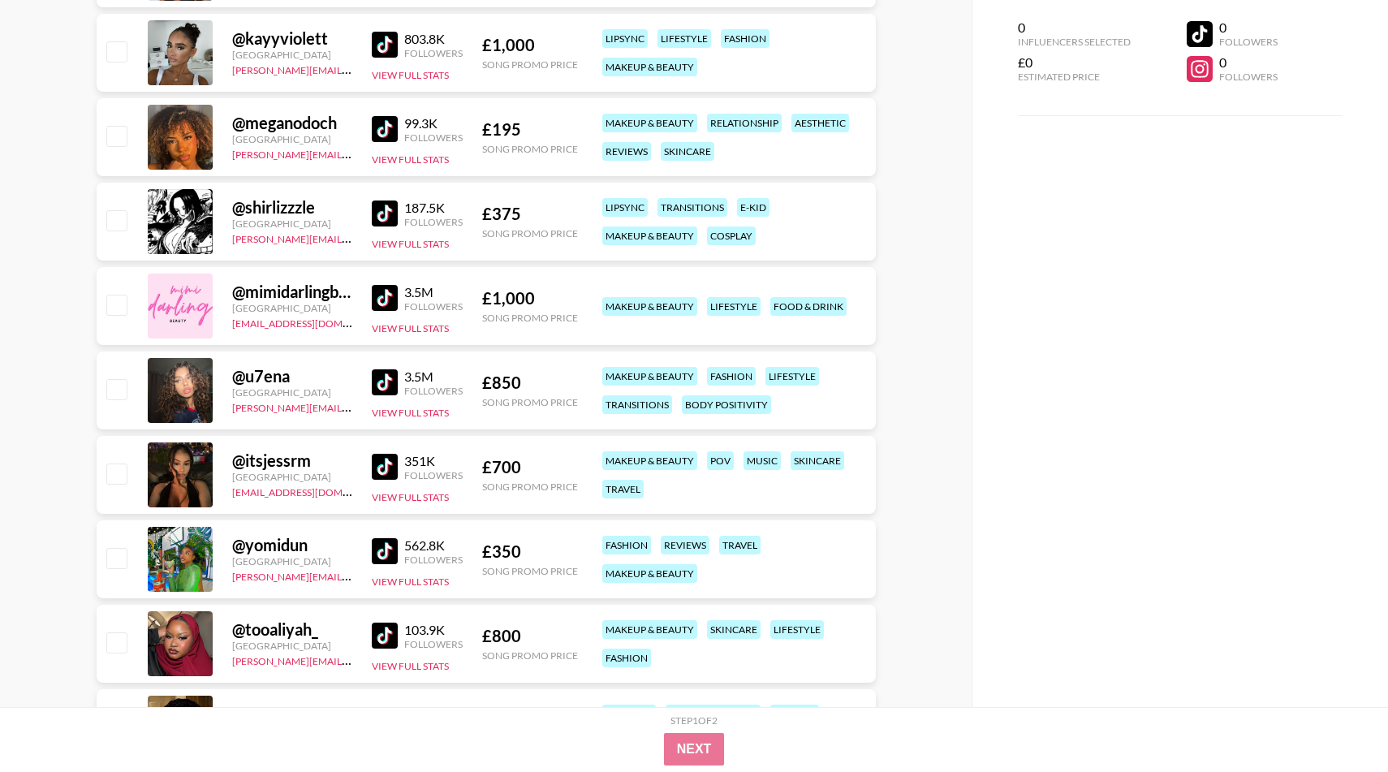
click at [385, 465] on img at bounding box center [385, 467] width 26 height 26
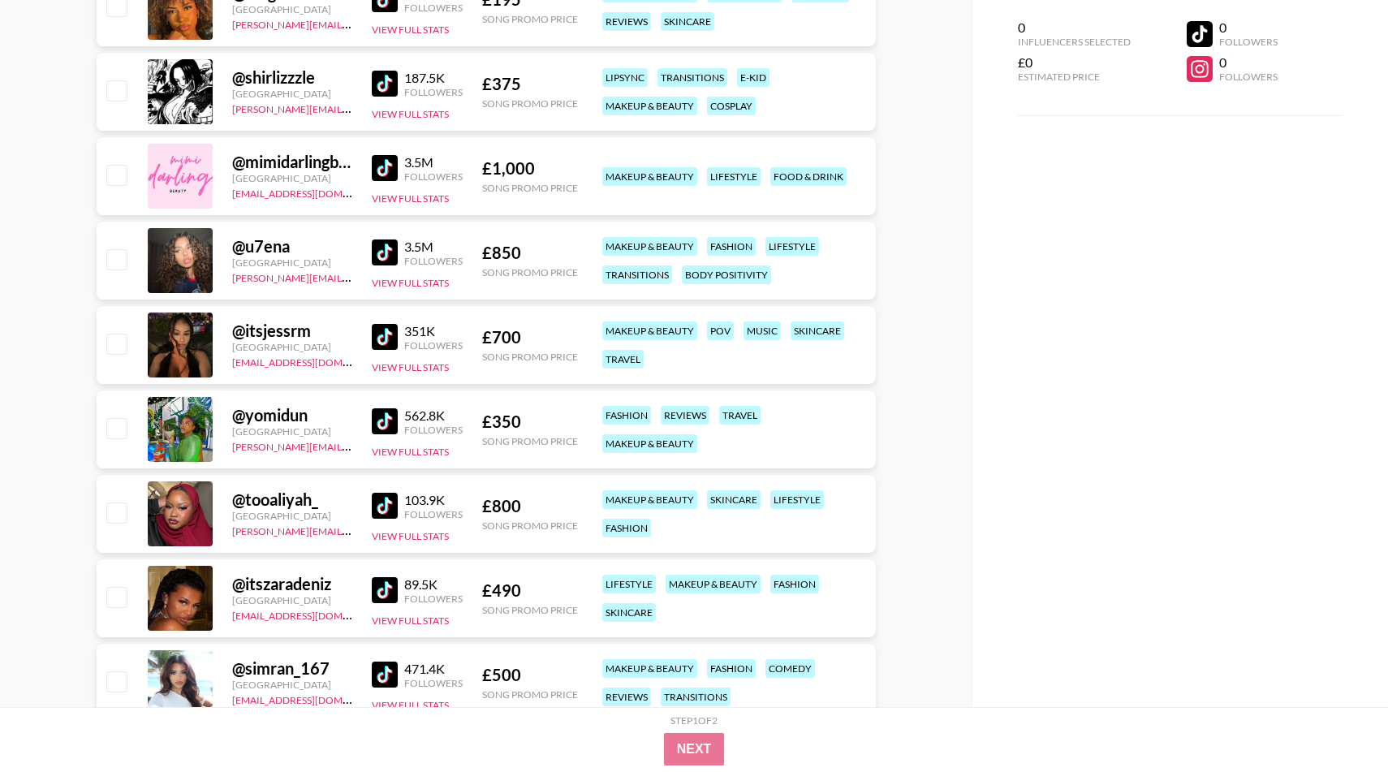
scroll to position [3571, 0]
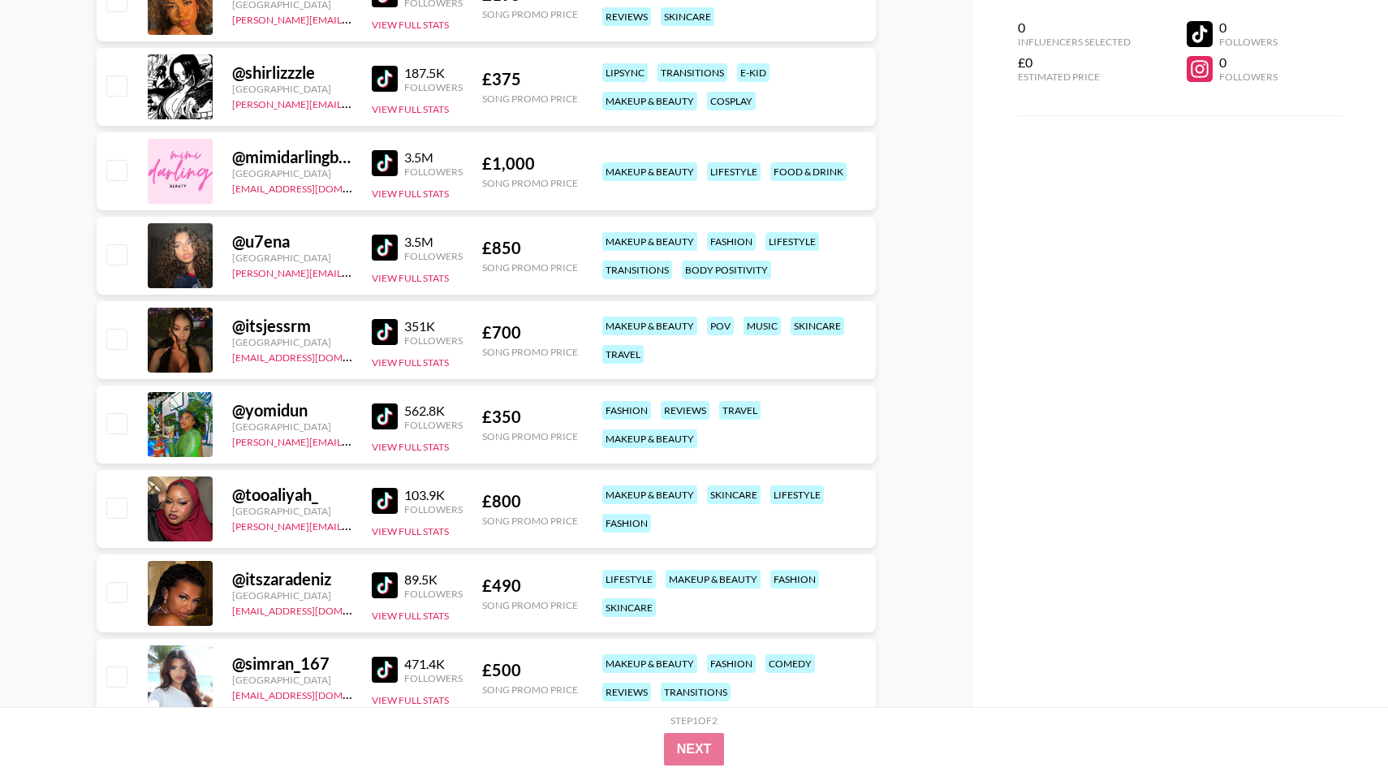
click at [390, 586] on img at bounding box center [385, 585] width 26 height 26
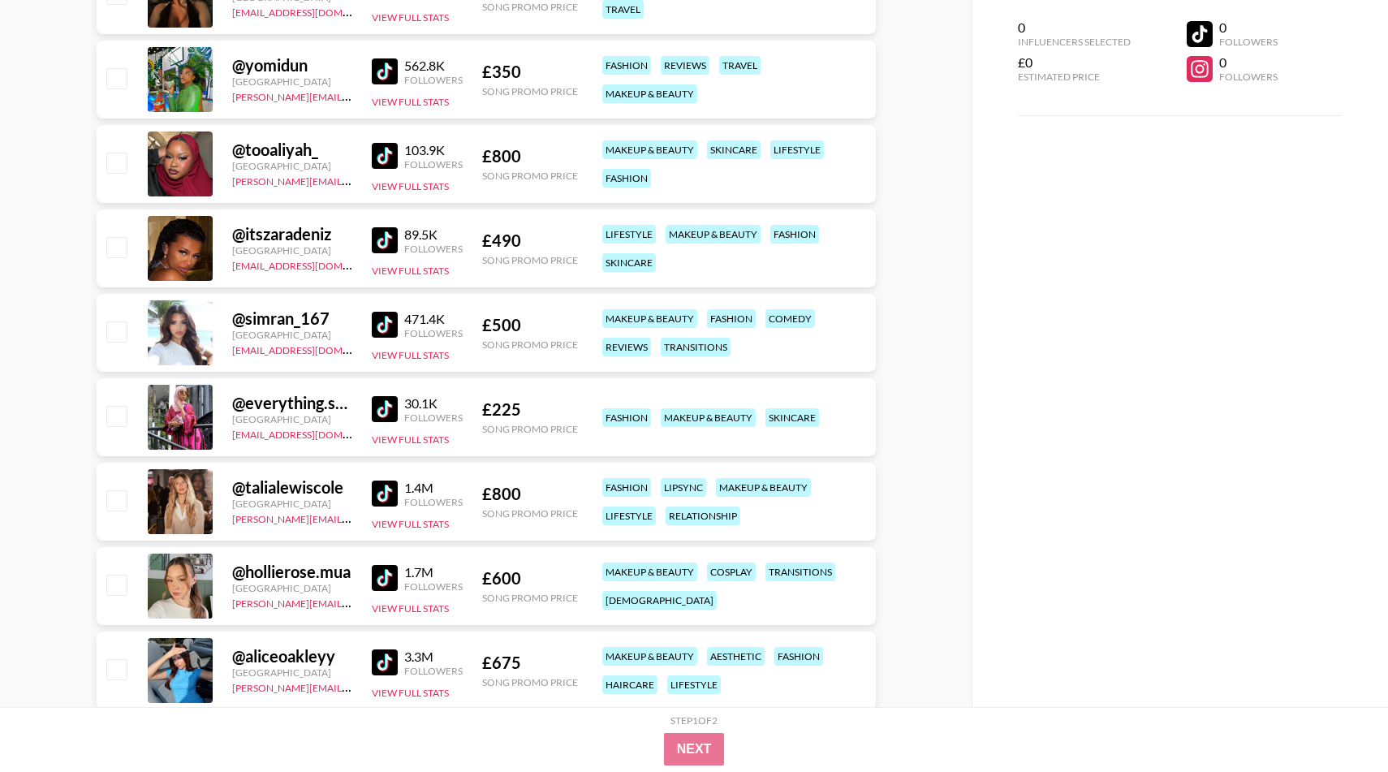
scroll to position [3960, 0]
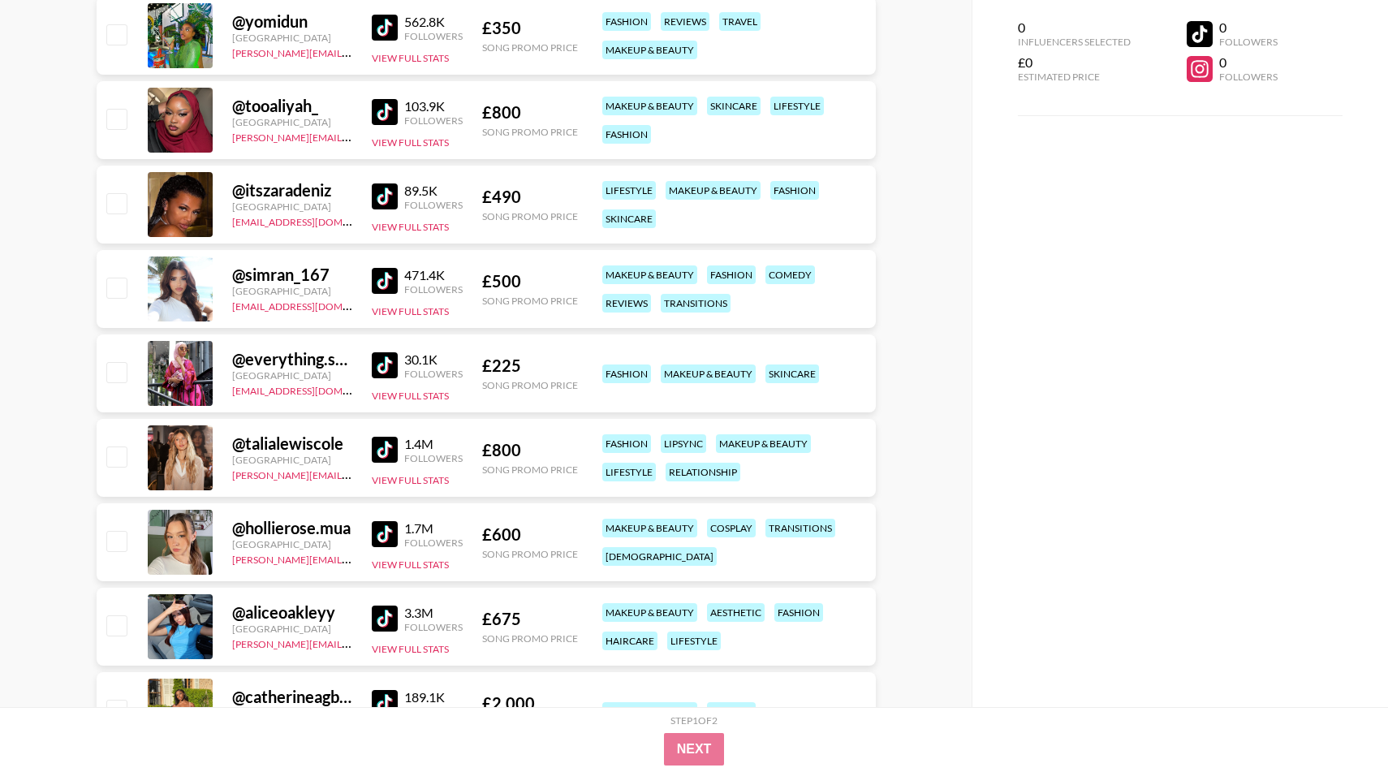
click at [387, 447] on img at bounding box center [385, 450] width 26 height 26
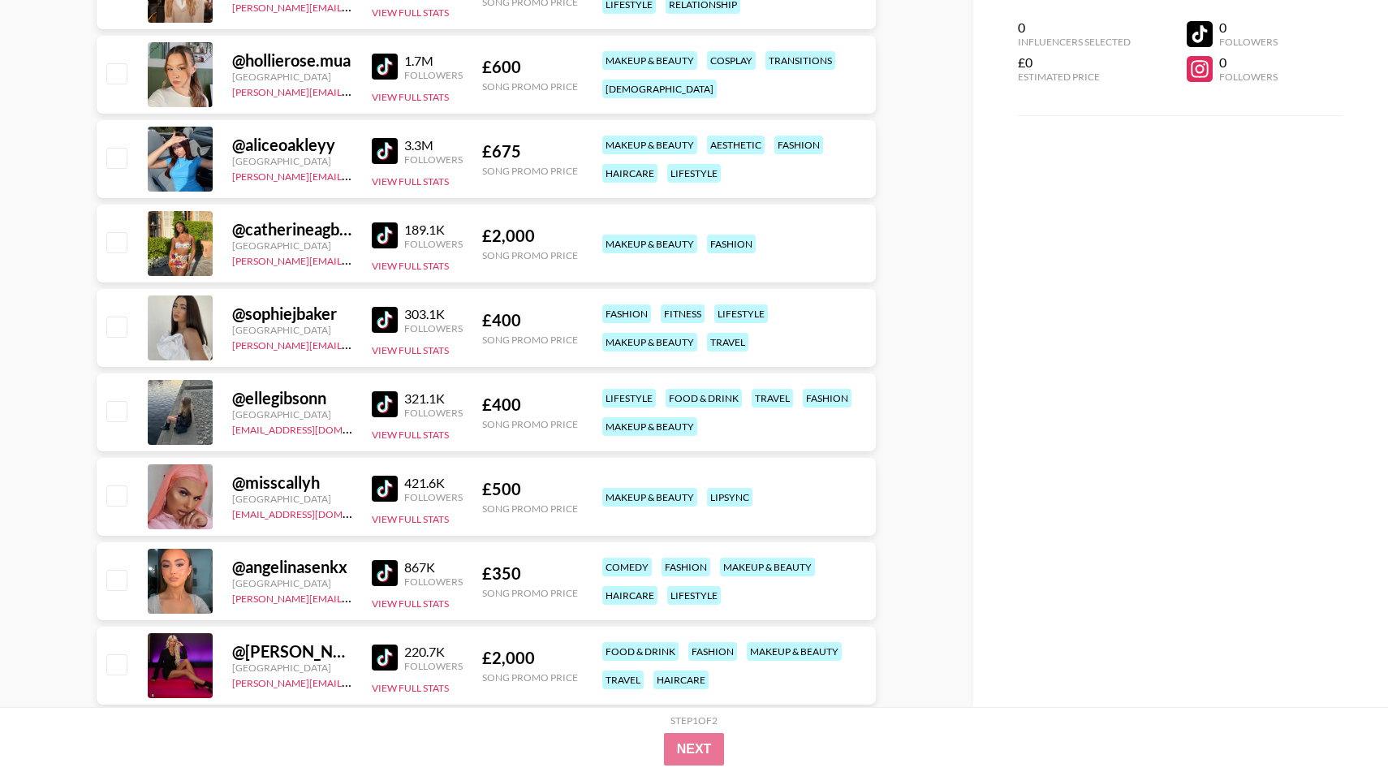
scroll to position [4428, 0]
click at [377, 491] on img at bounding box center [385, 488] width 26 height 26
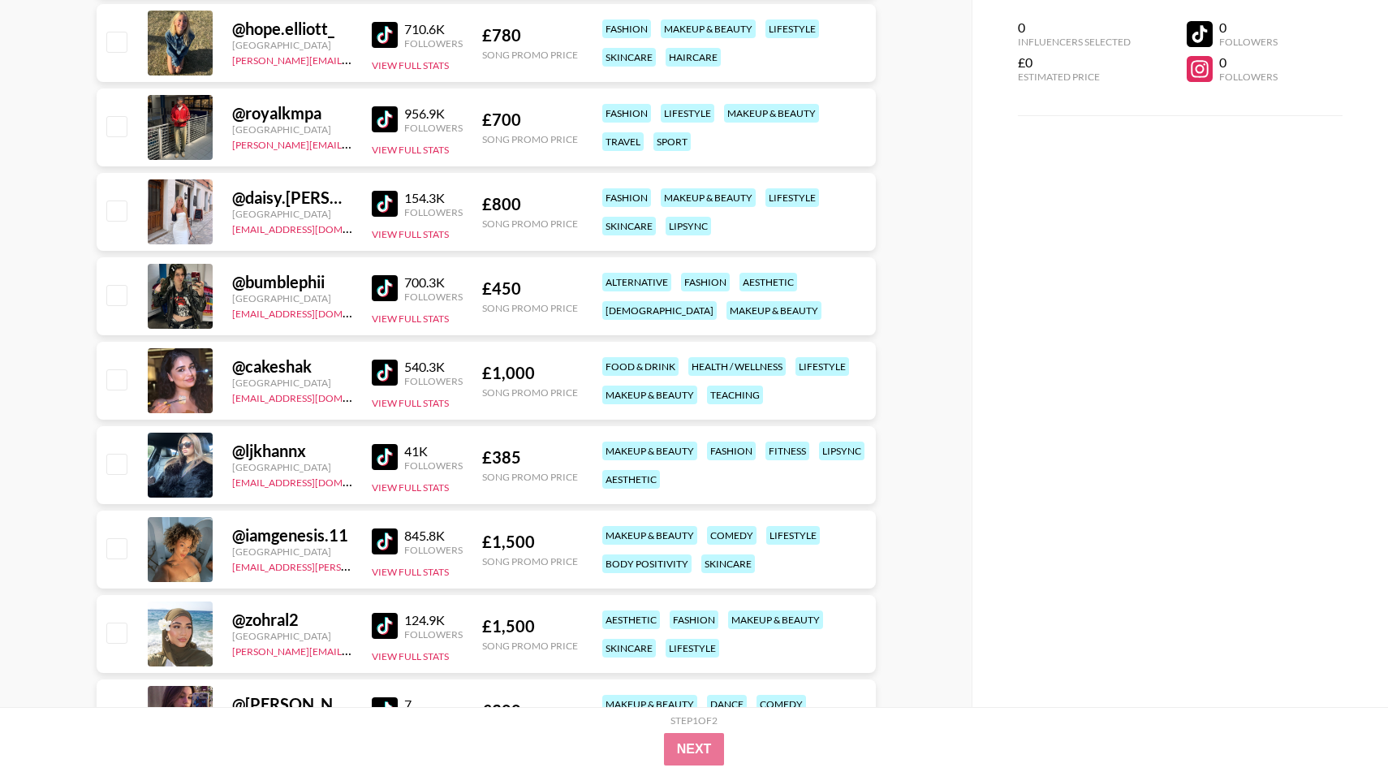
scroll to position [5141, 0]
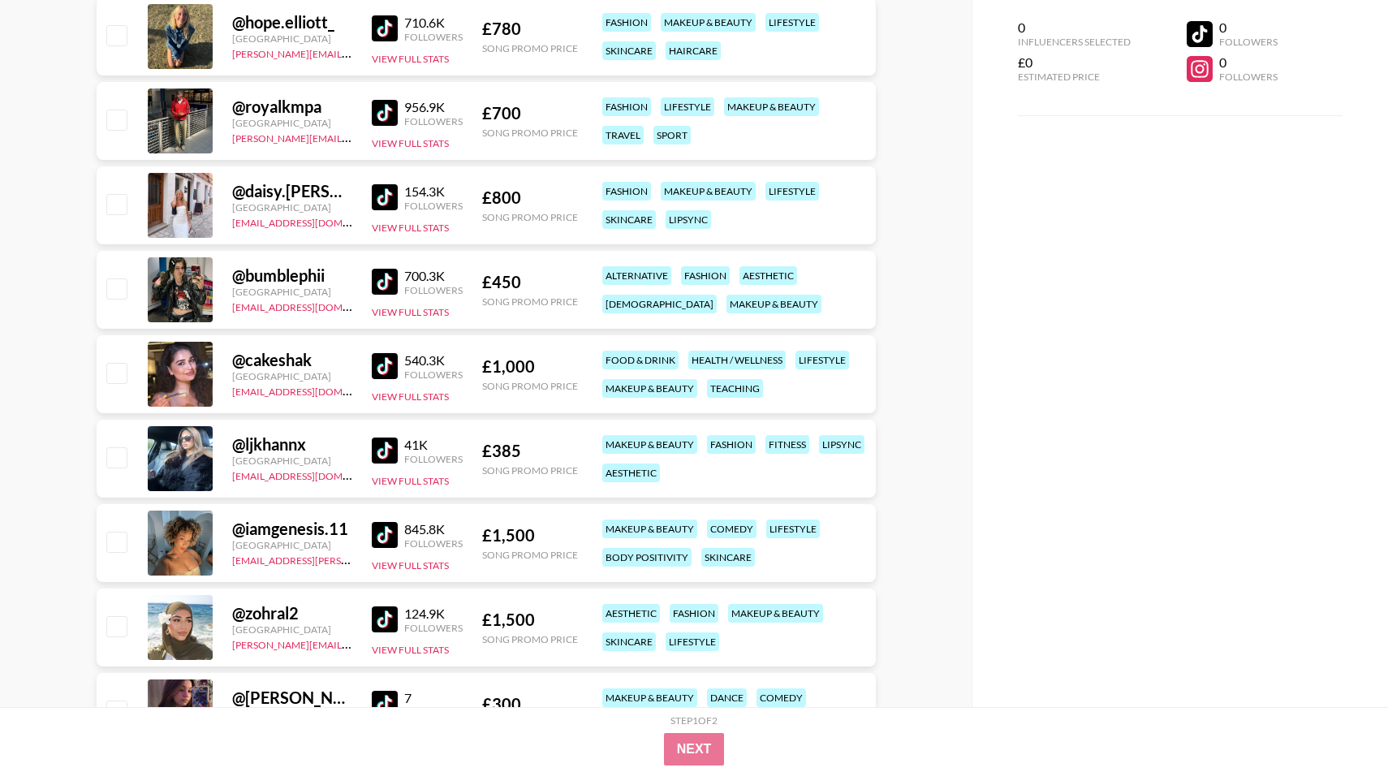
click at [386, 448] on img at bounding box center [385, 451] width 26 height 26
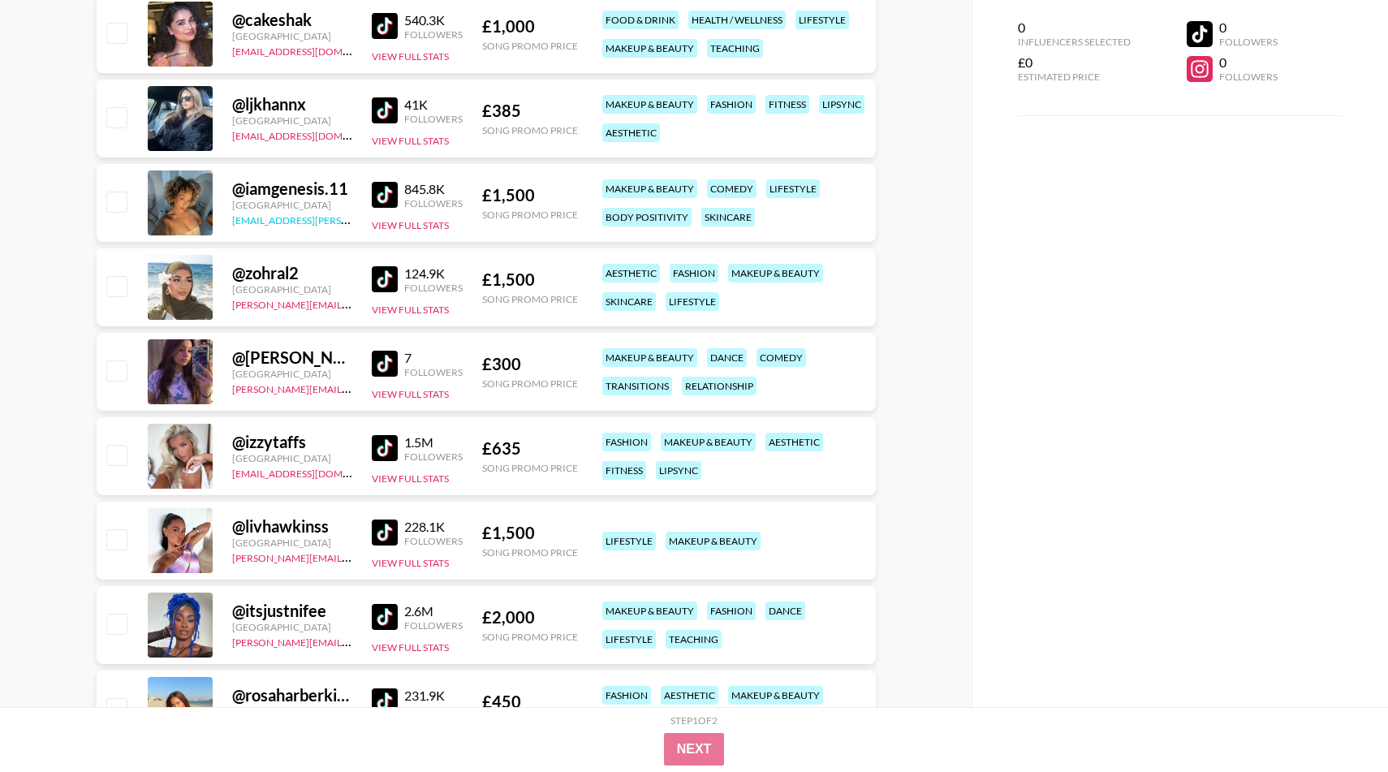
scroll to position [5486, 0]
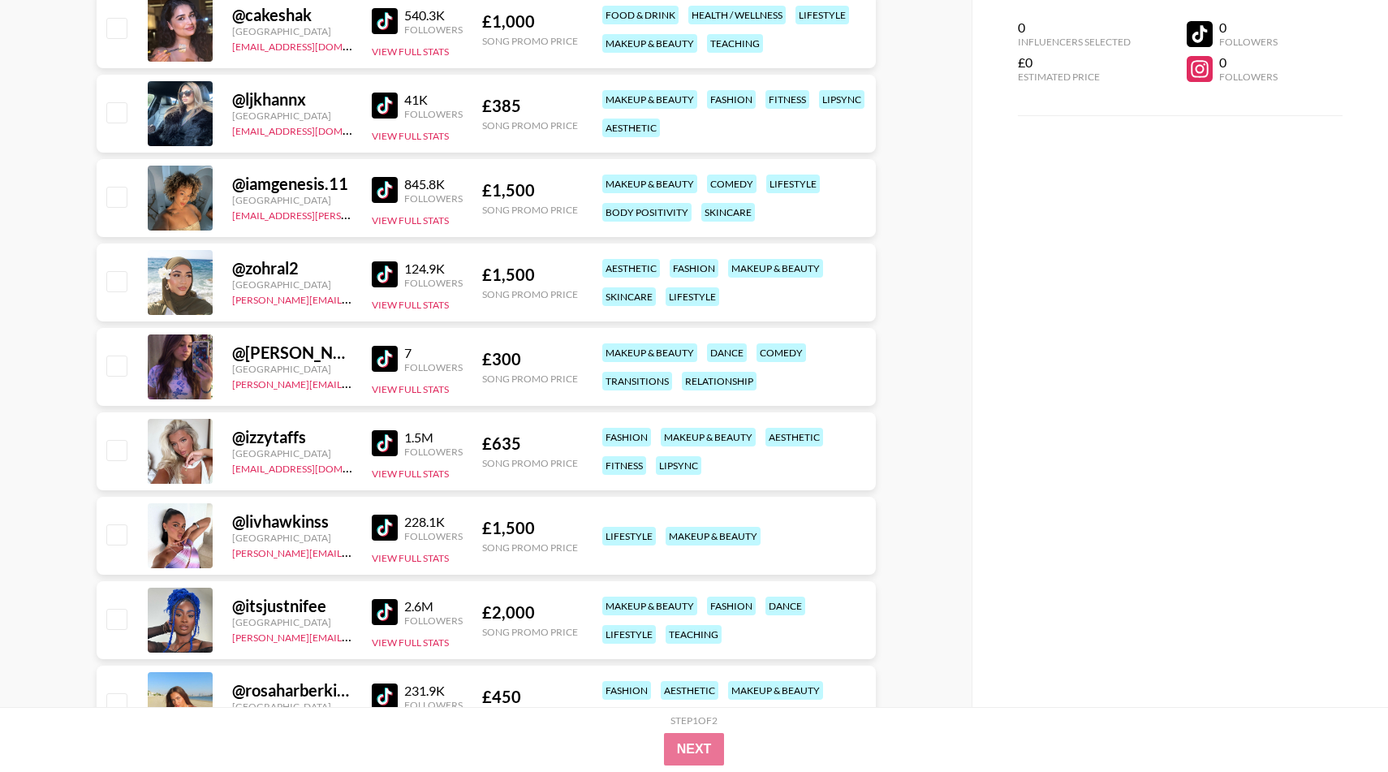
click at [391, 432] on img at bounding box center [385, 443] width 26 height 26
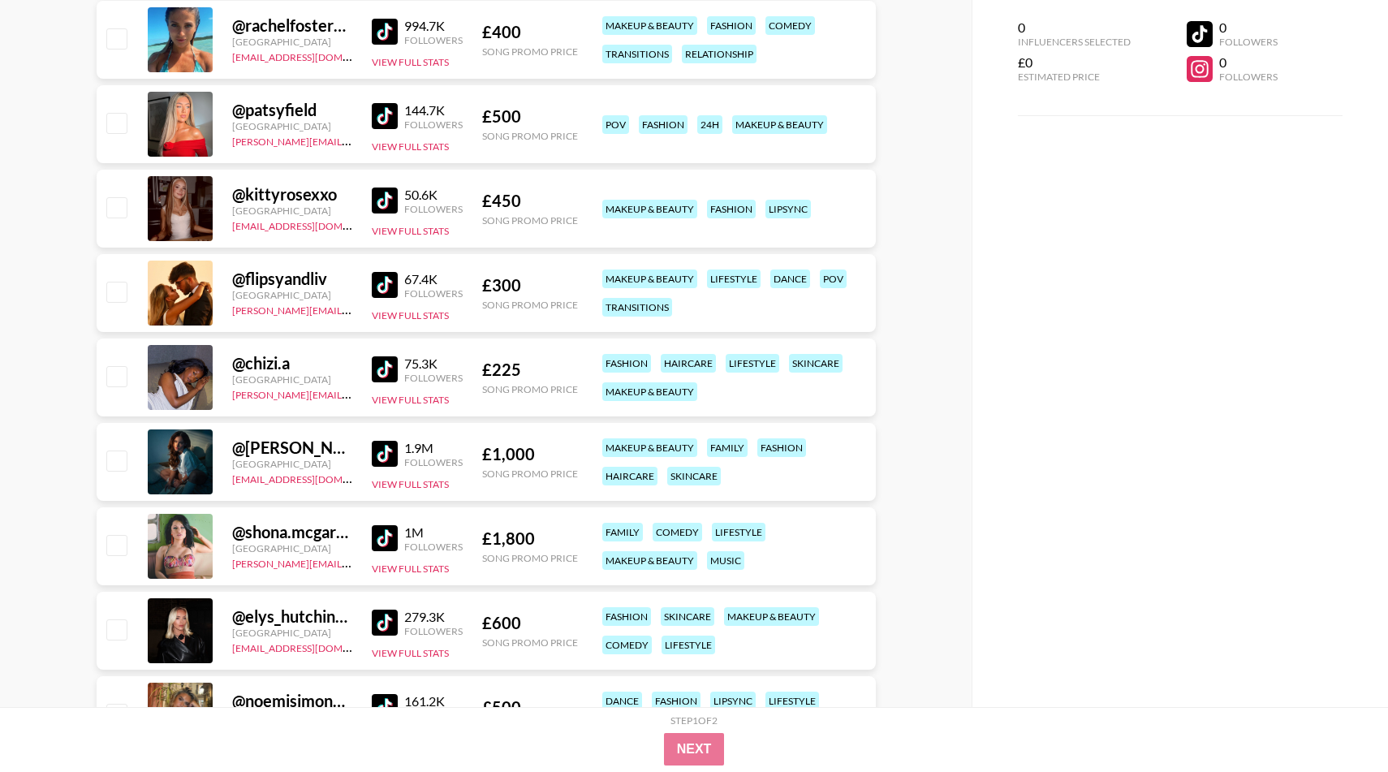
scroll to position [6408, 0]
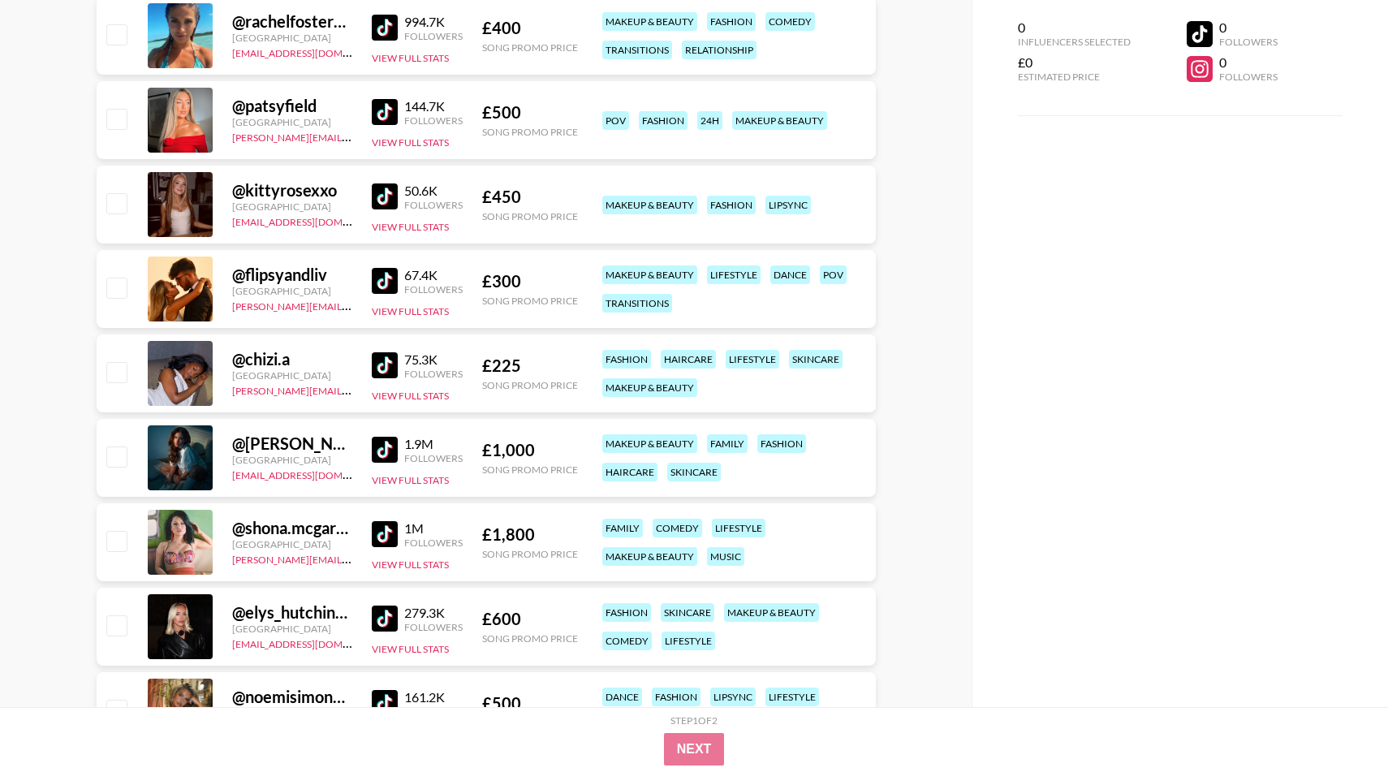
click at [376, 437] on img at bounding box center [385, 450] width 26 height 26
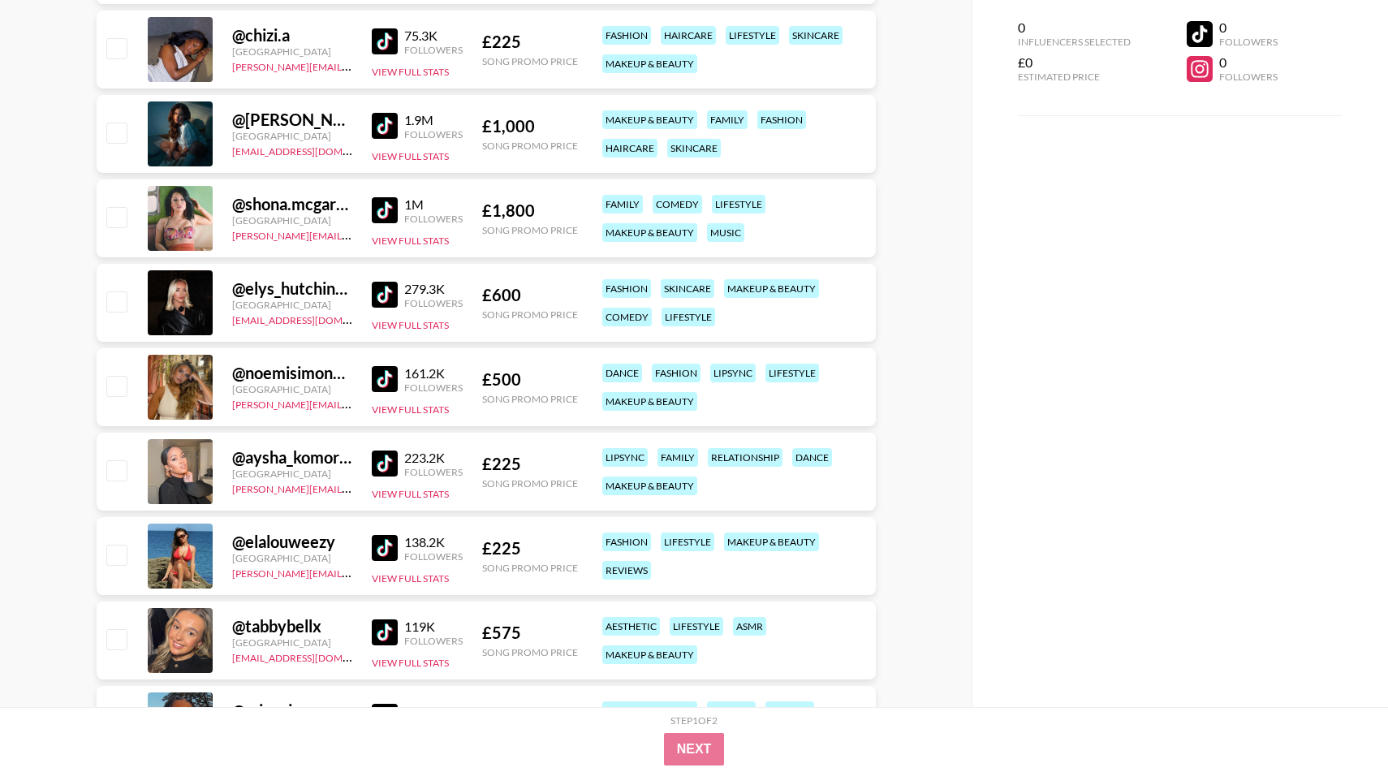
scroll to position [6733, 0]
click at [378, 383] on img at bounding box center [385, 378] width 26 height 26
click at [382, 450] on img at bounding box center [385, 463] width 26 height 26
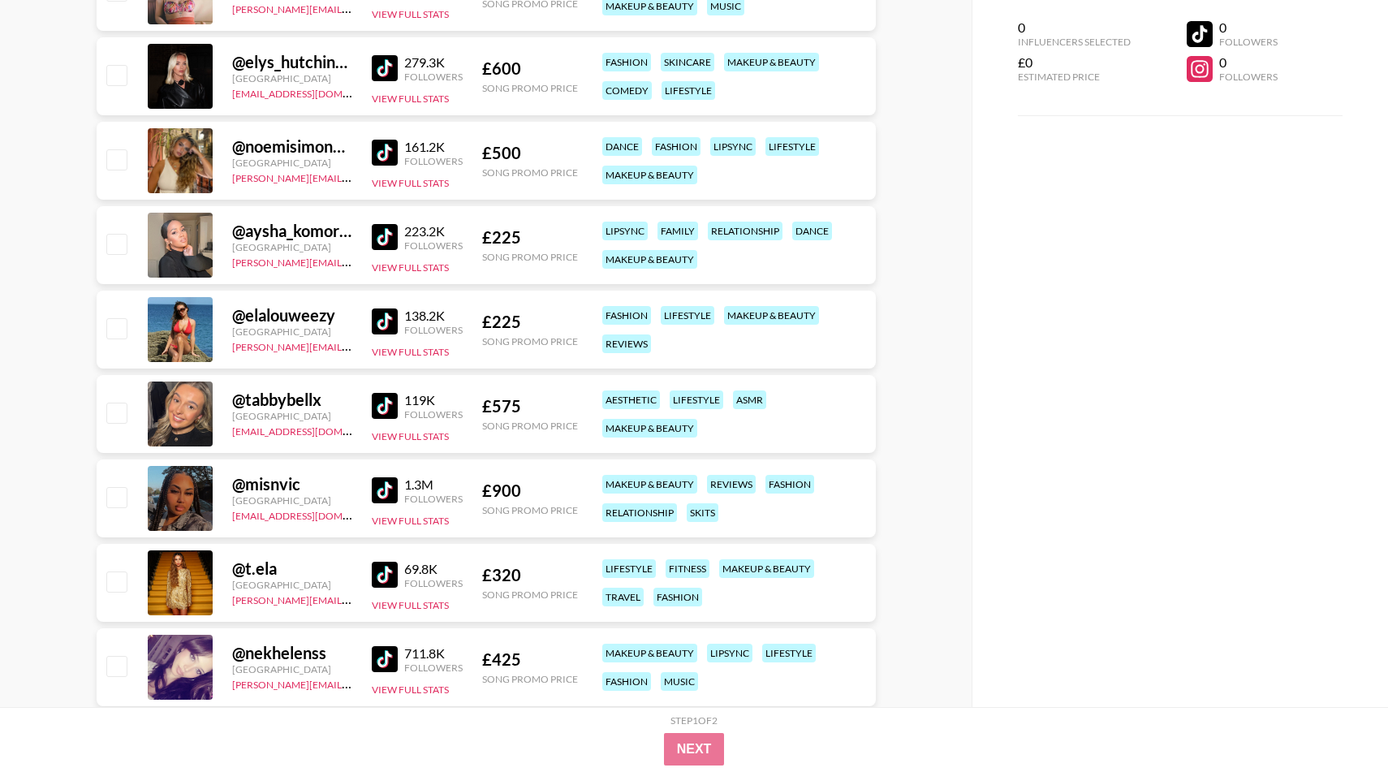
scroll to position [6965, 0]
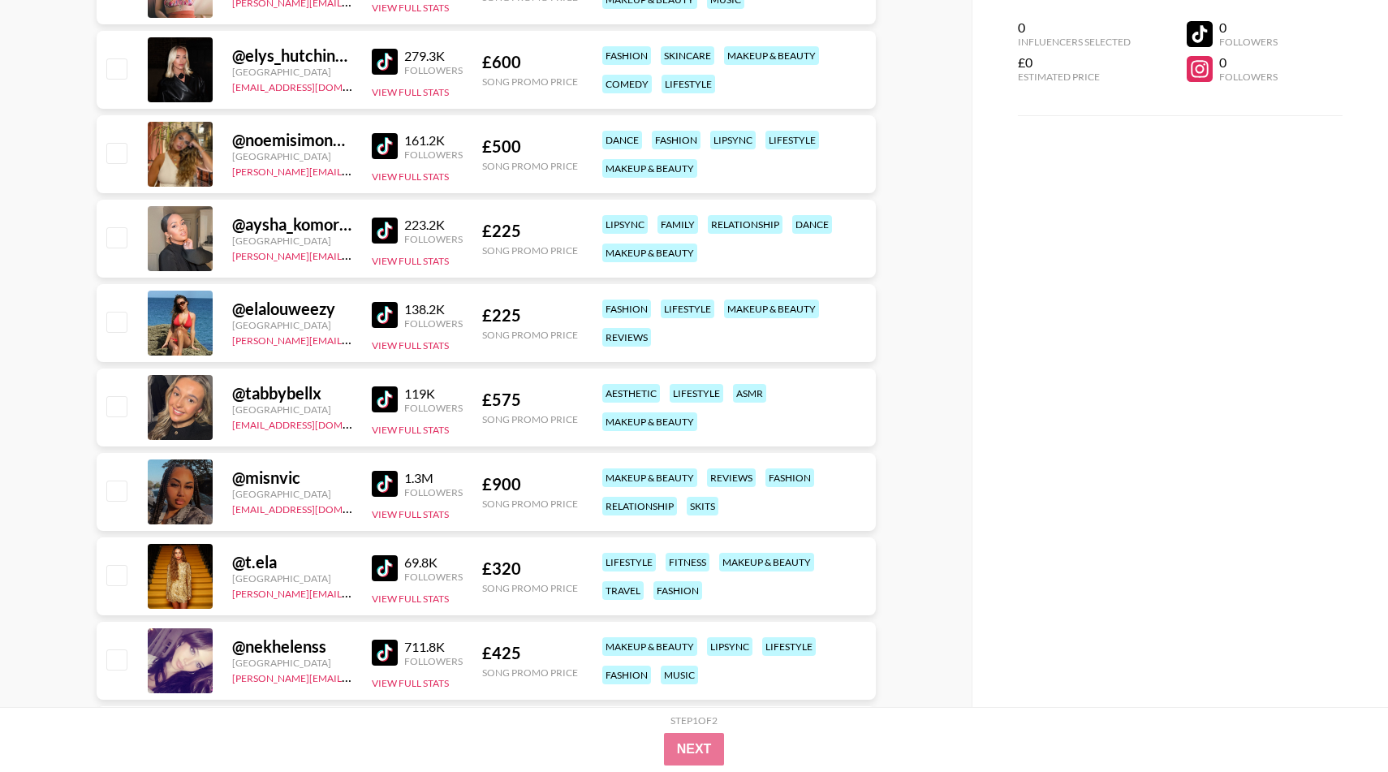
click at [380, 390] on img at bounding box center [385, 399] width 26 height 26
click at [391, 486] on img at bounding box center [385, 484] width 26 height 26
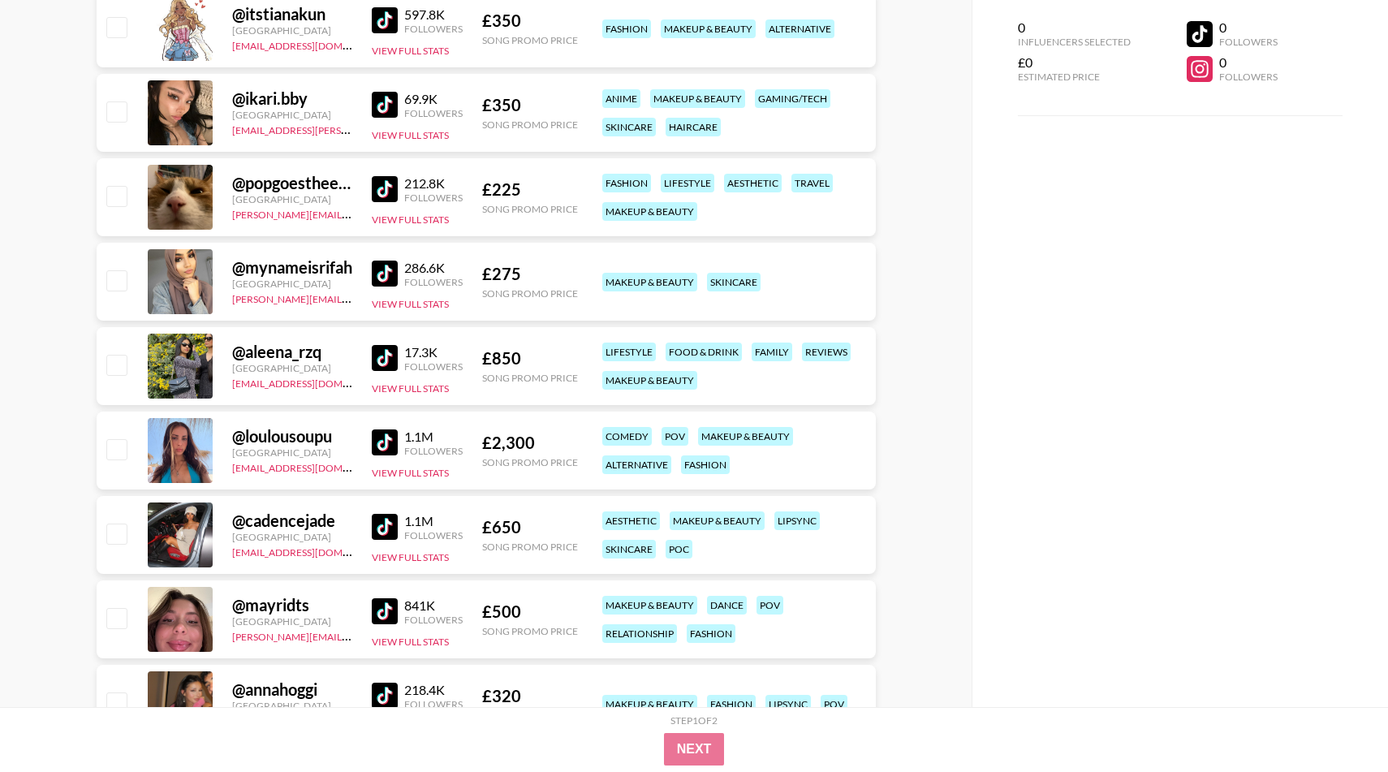
scroll to position [7683, 0]
click at [382, 267] on img at bounding box center [385, 273] width 26 height 26
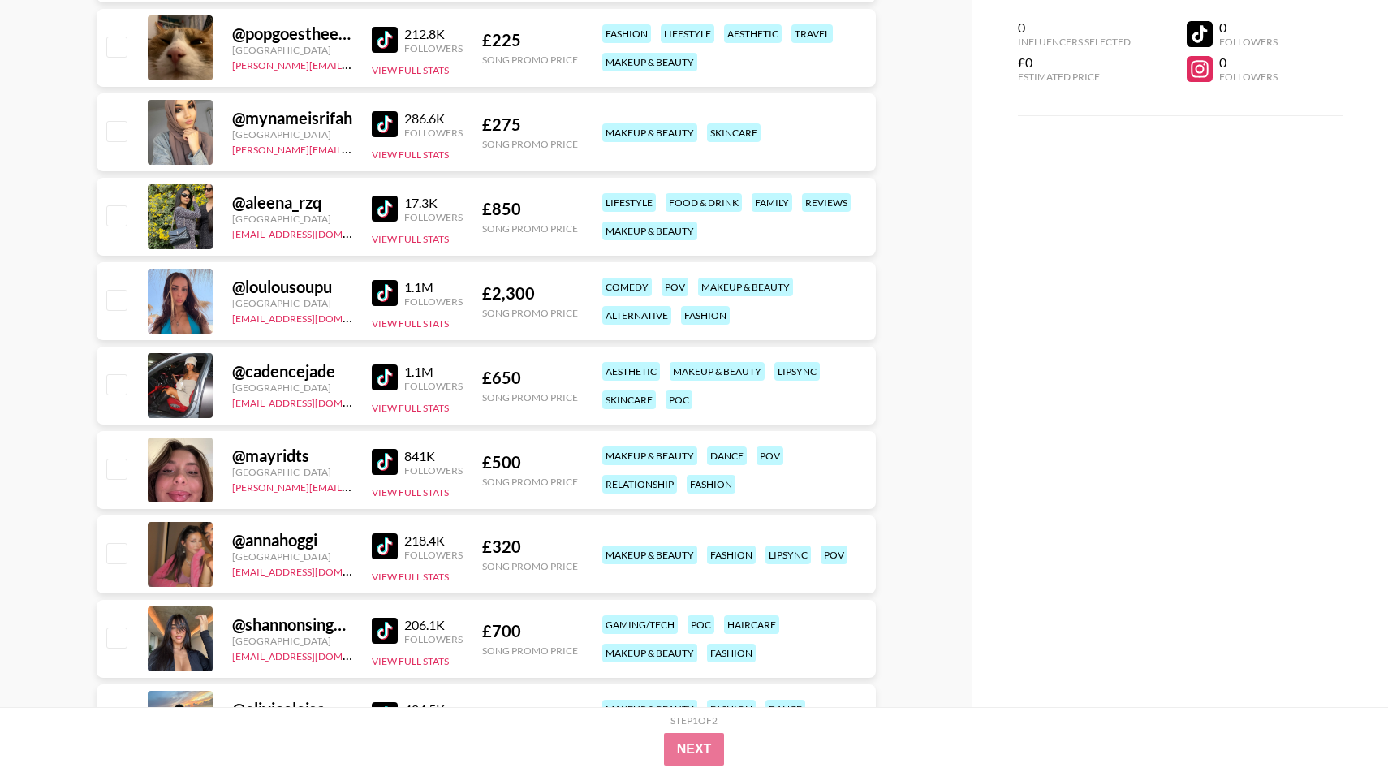
scroll to position [7837, 0]
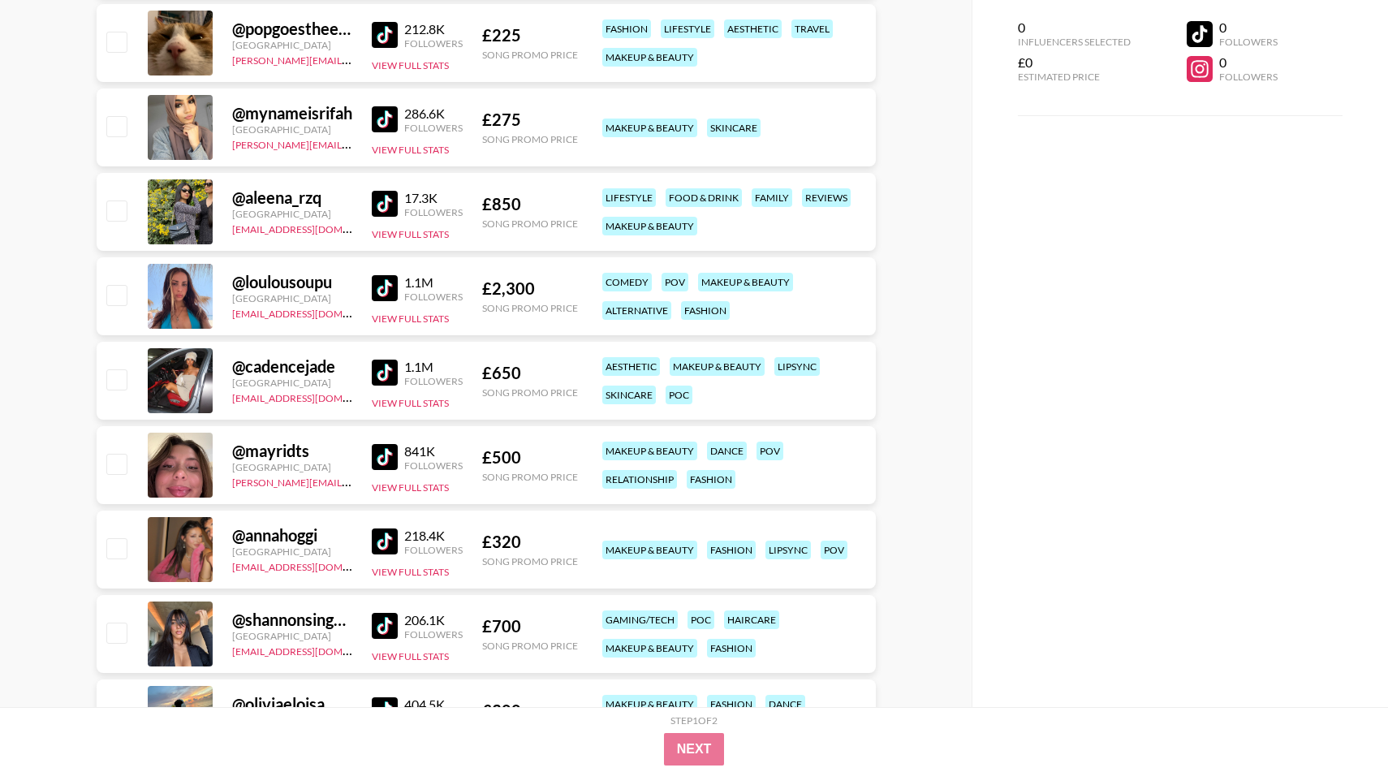
click at [373, 383] on img at bounding box center [385, 373] width 26 height 26
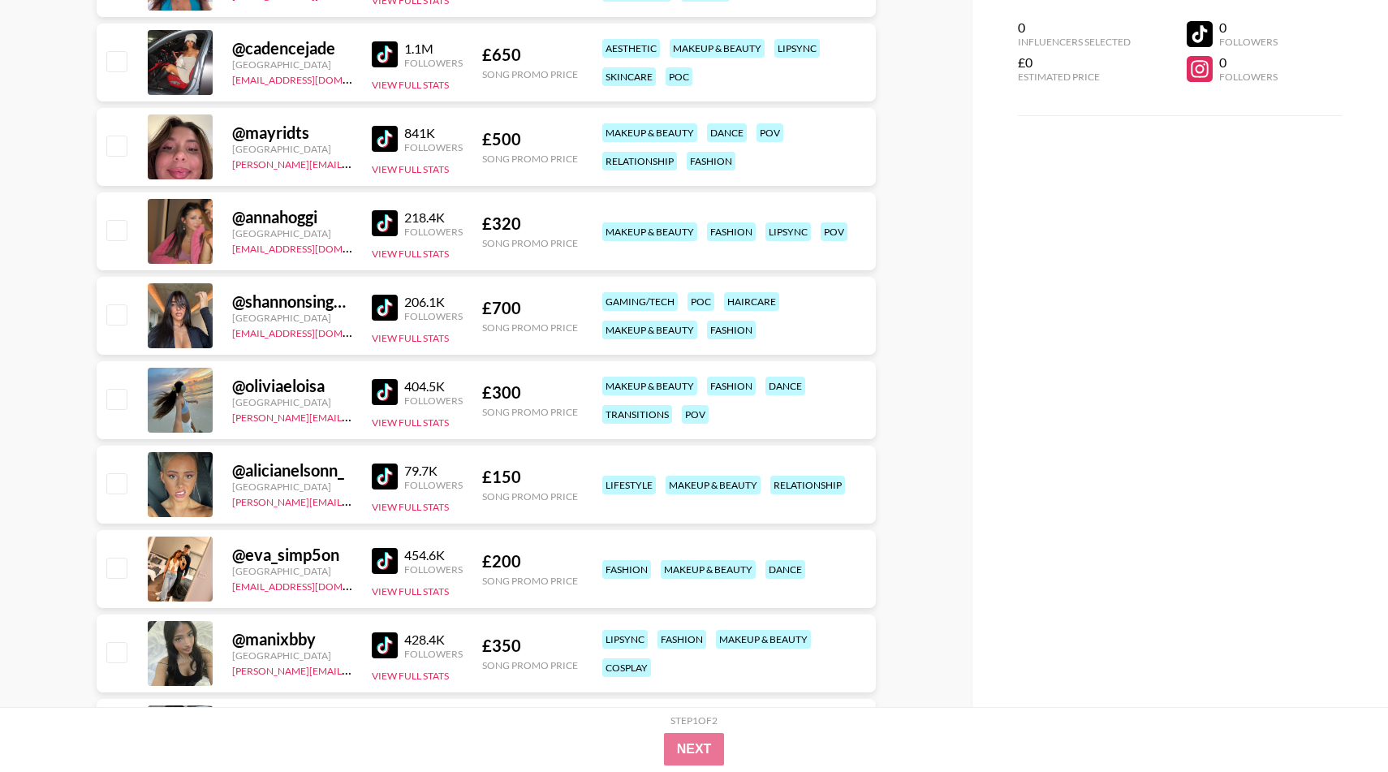
scroll to position [8157, 0]
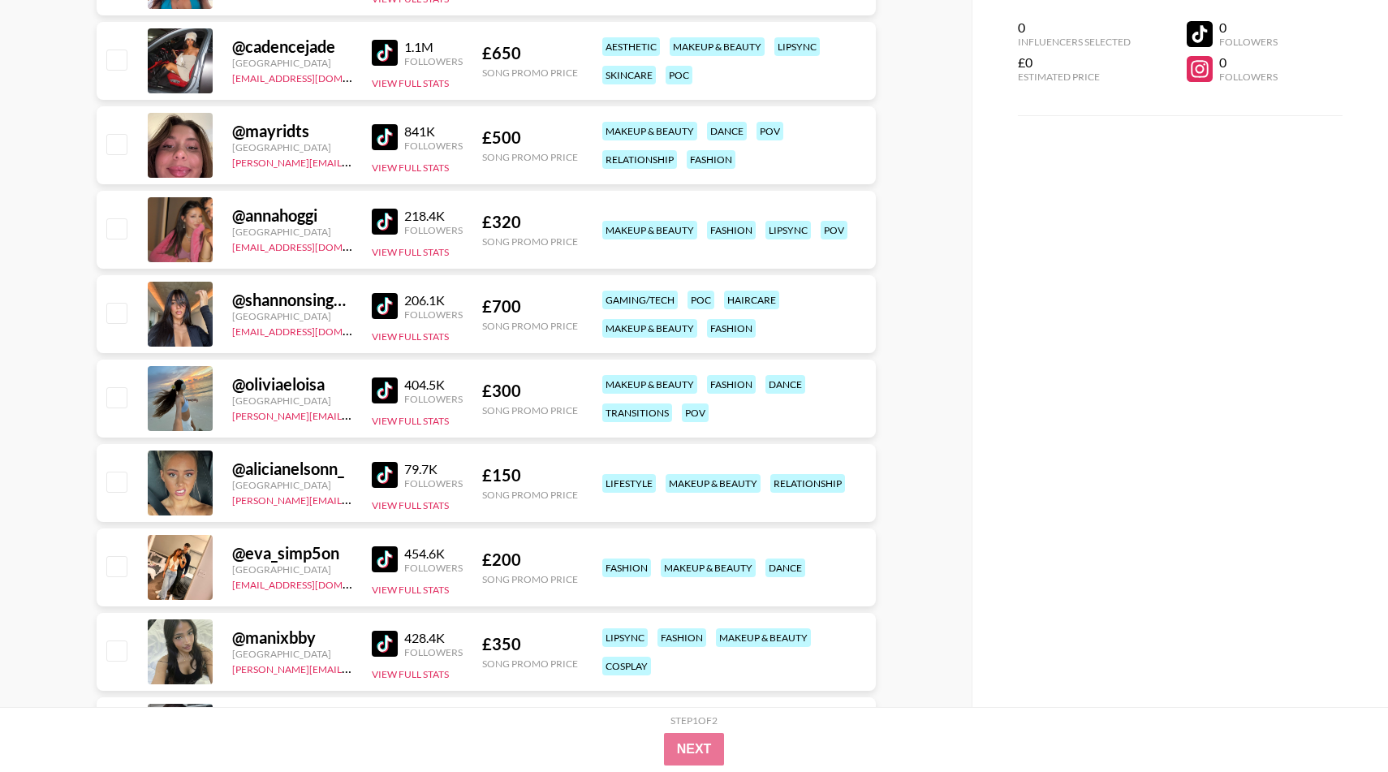
click at [386, 307] on img at bounding box center [385, 306] width 26 height 26
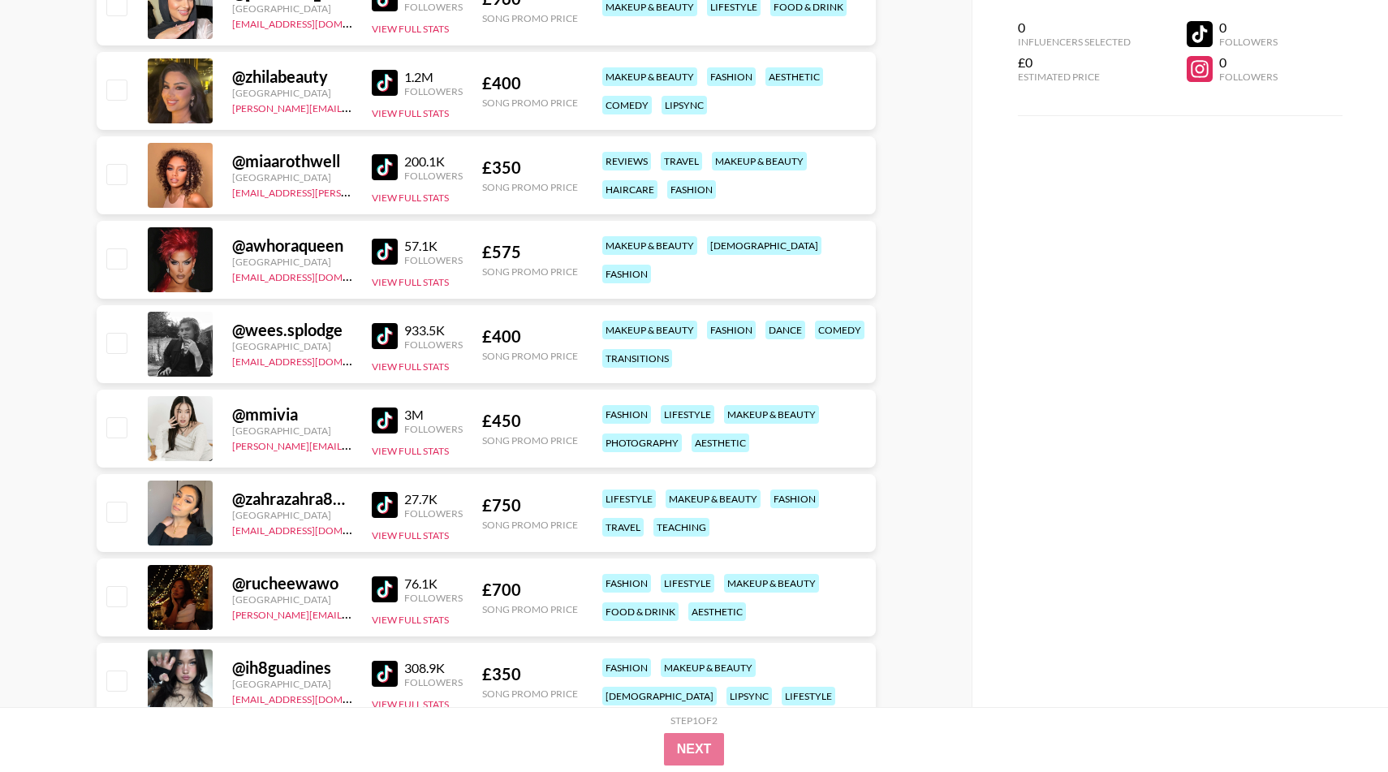
scroll to position [9481, 0]
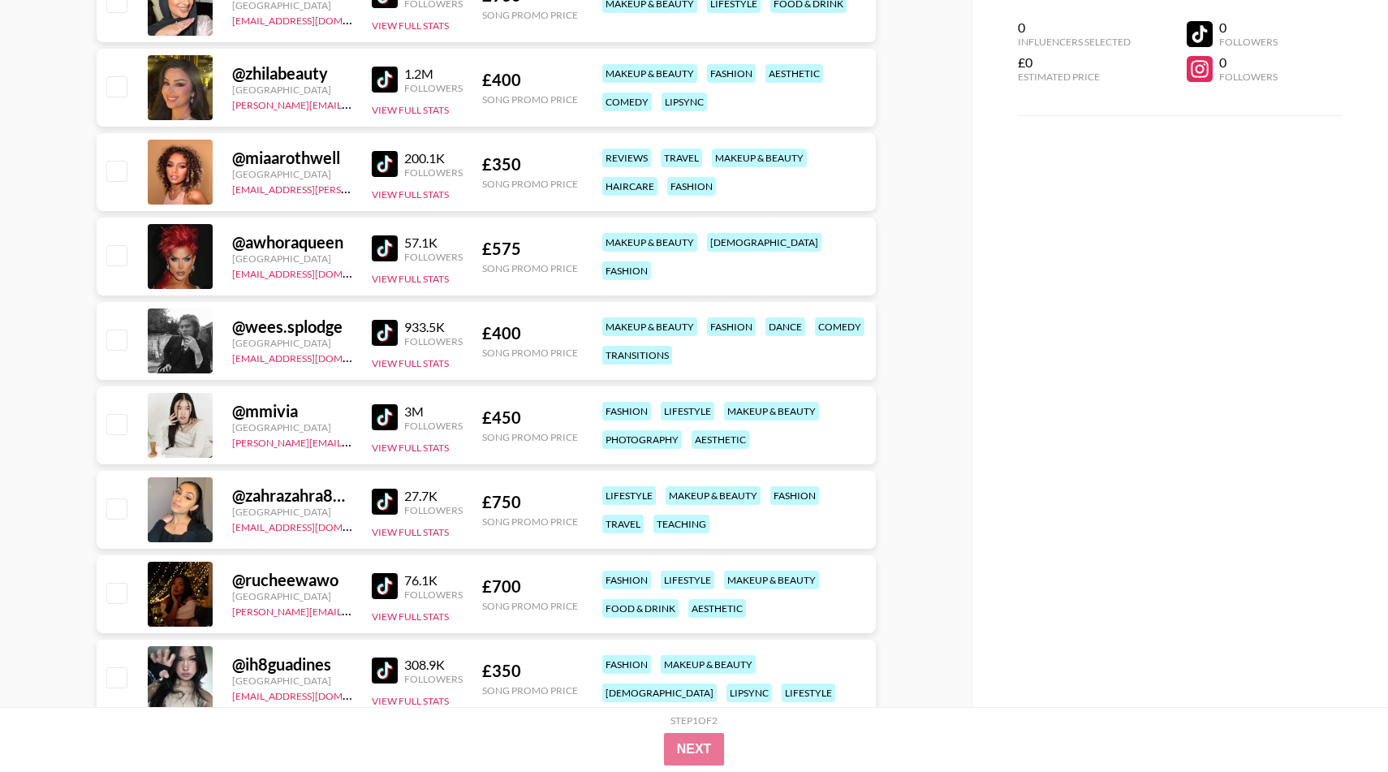
click at [389, 250] on img at bounding box center [385, 248] width 26 height 26
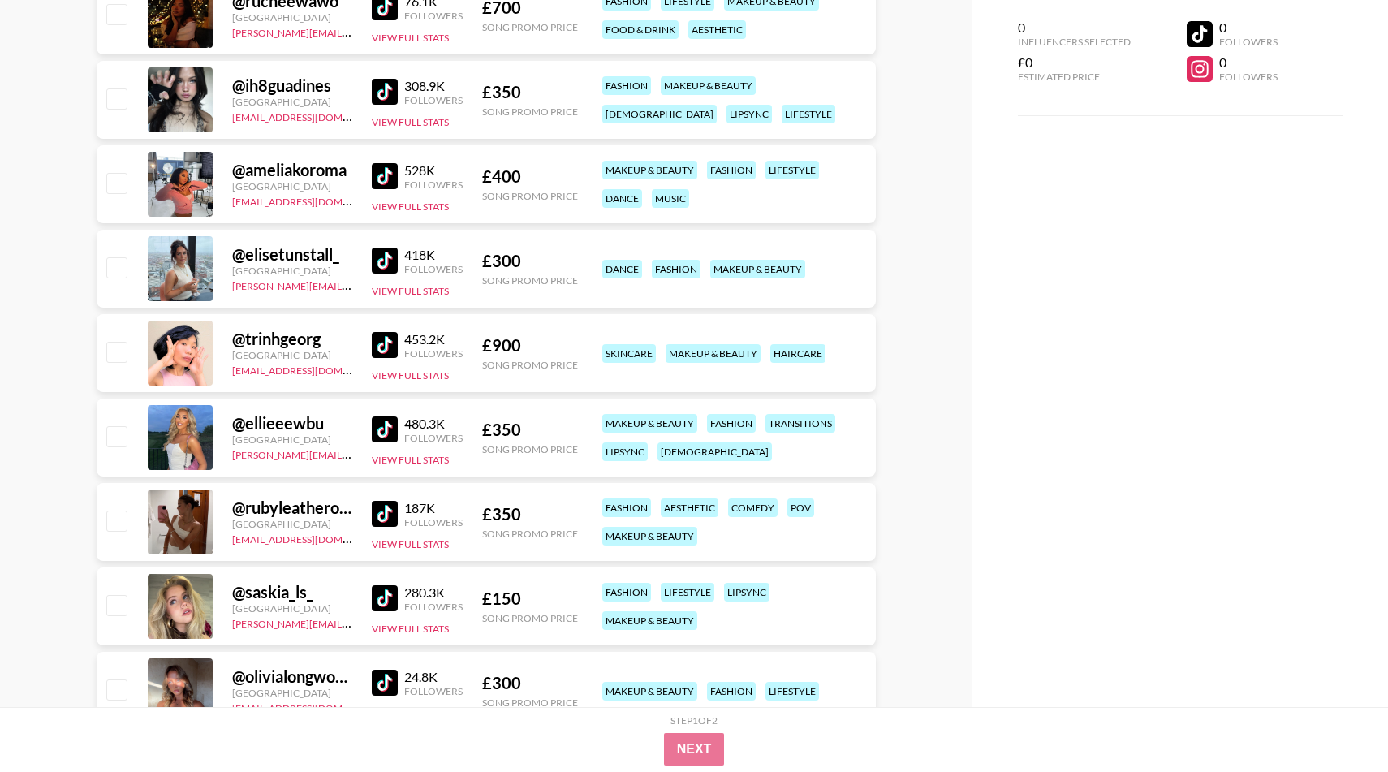
scroll to position [10061, 0]
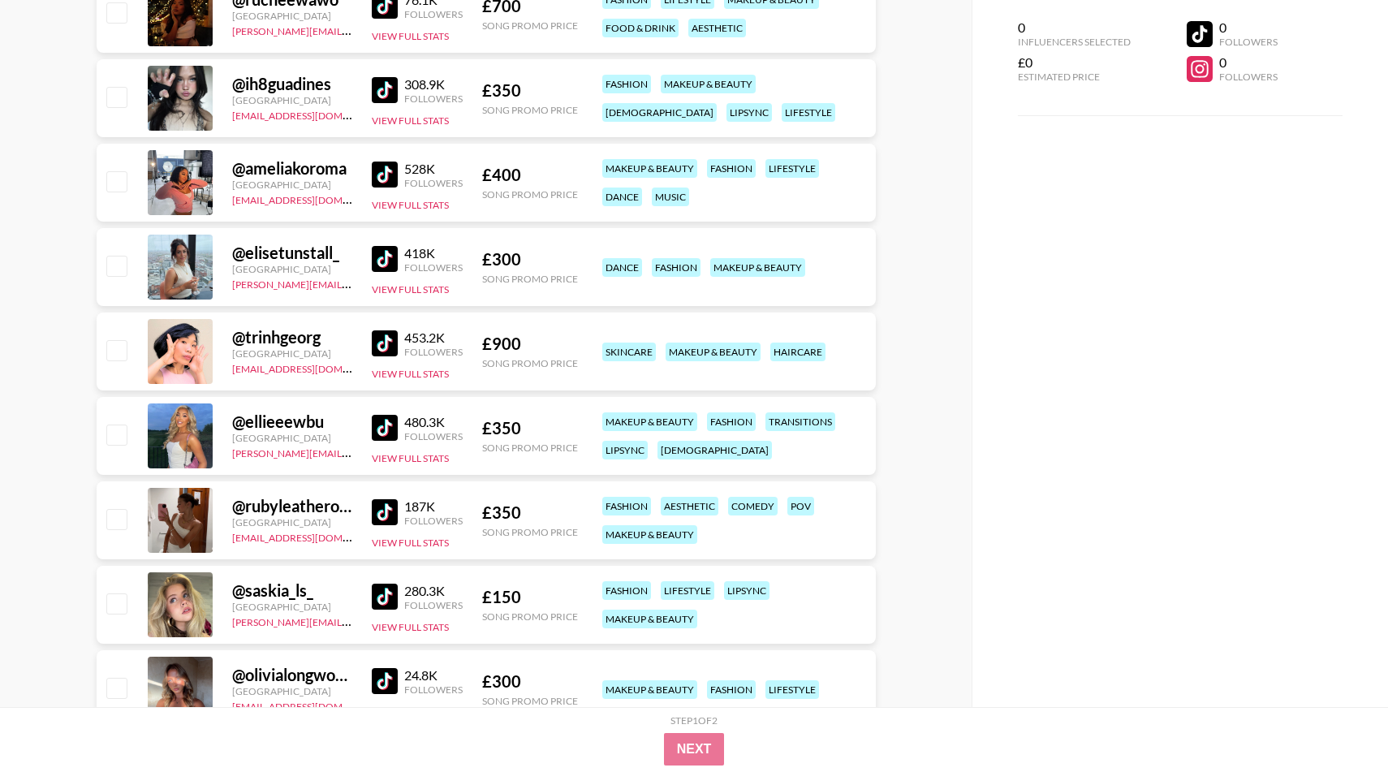
click at [380, 348] on img at bounding box center [385, 343] width 26 height 26
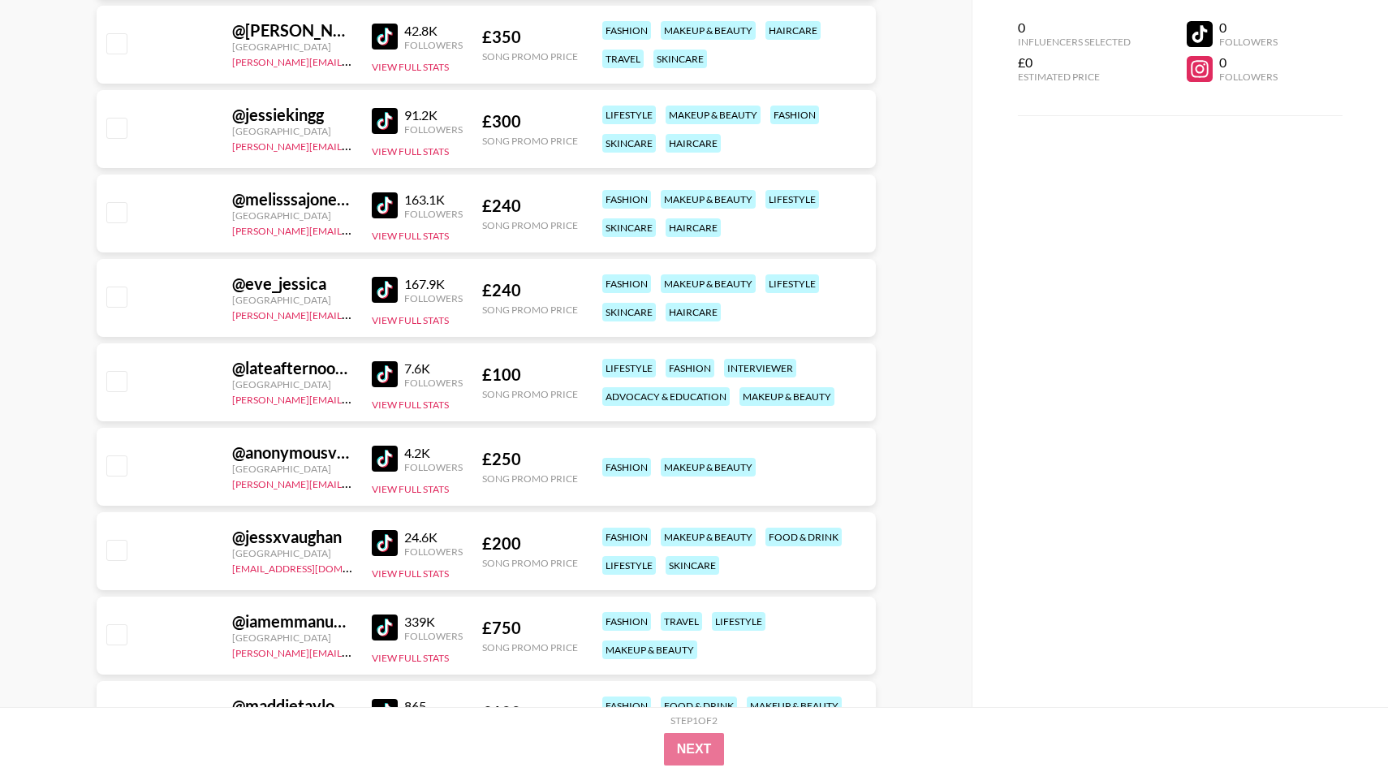
scroll to position [16639, 0]
